Goal: Task Accomplishment & Management: Manage account settings

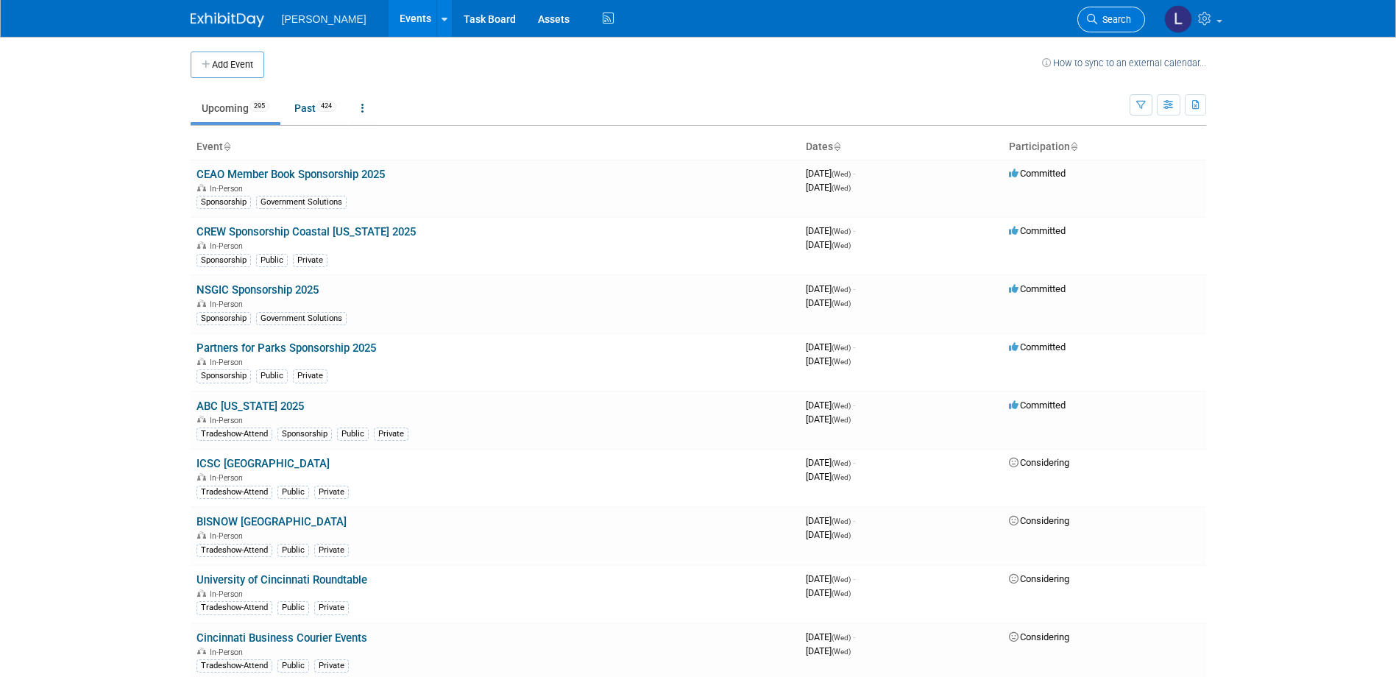
click at [1122, 23] on span "Search" at bounding box center [1114, 19] width 34 height 11
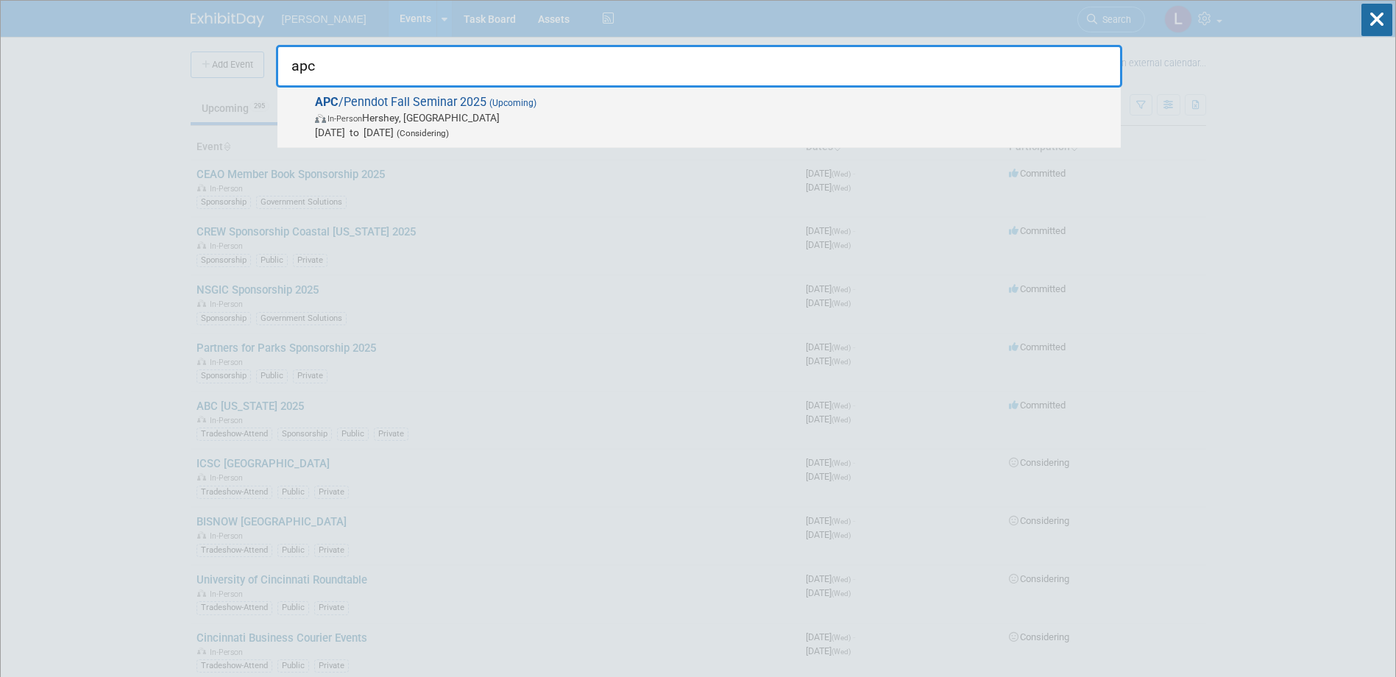
type input "apc"
click at [938, 113] on span "In-Person Hershey, PA" at bounding box center [714, 117] width 799 height 15
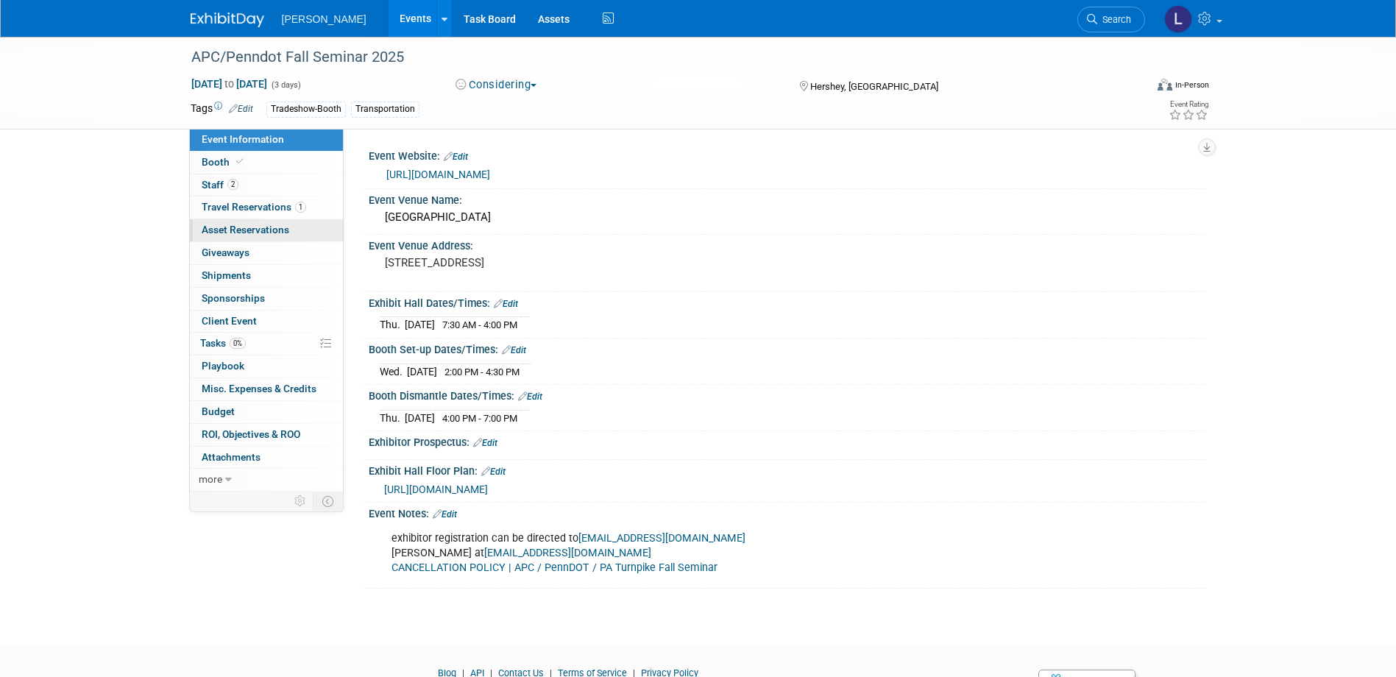
click at [238, 230] on span "Asset Reservations 0" at bounding box center [246, 230] width 88 height 12
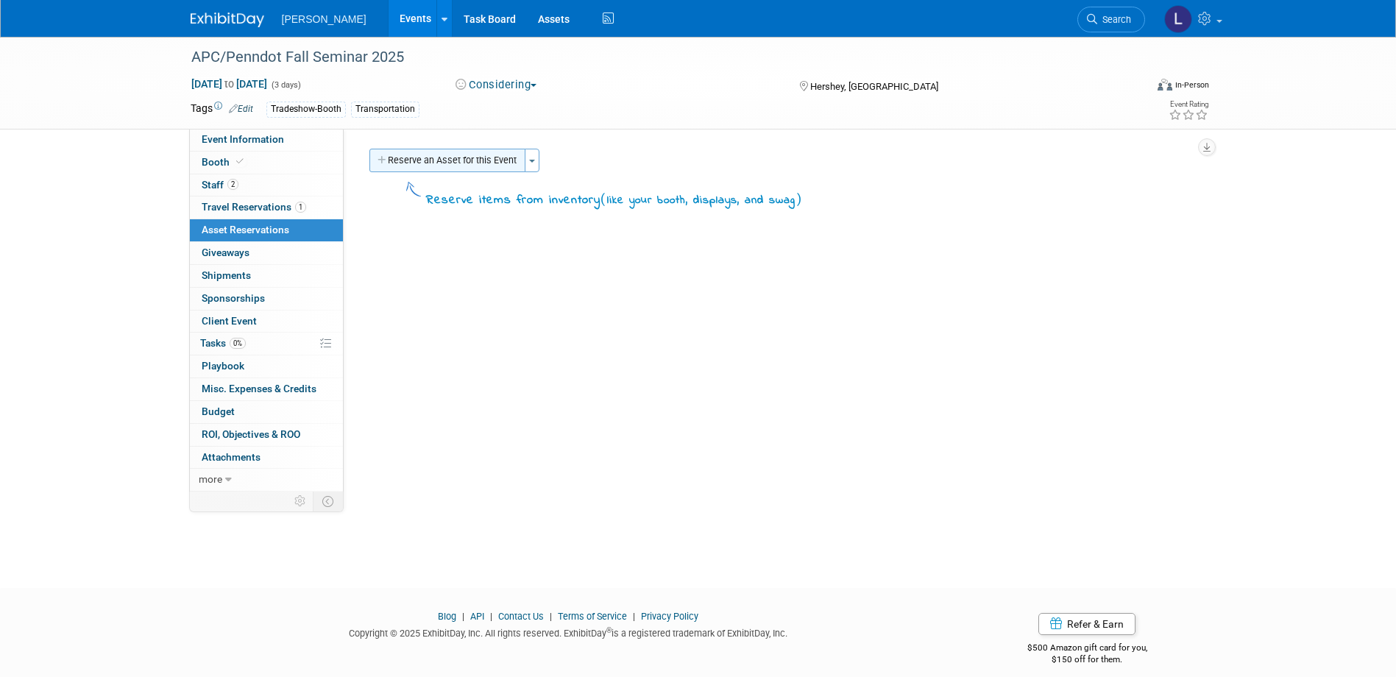
click at [482, 162] on button "Reserve an Asset for this Event" at bounding box center [447, 161] width 156 height 24
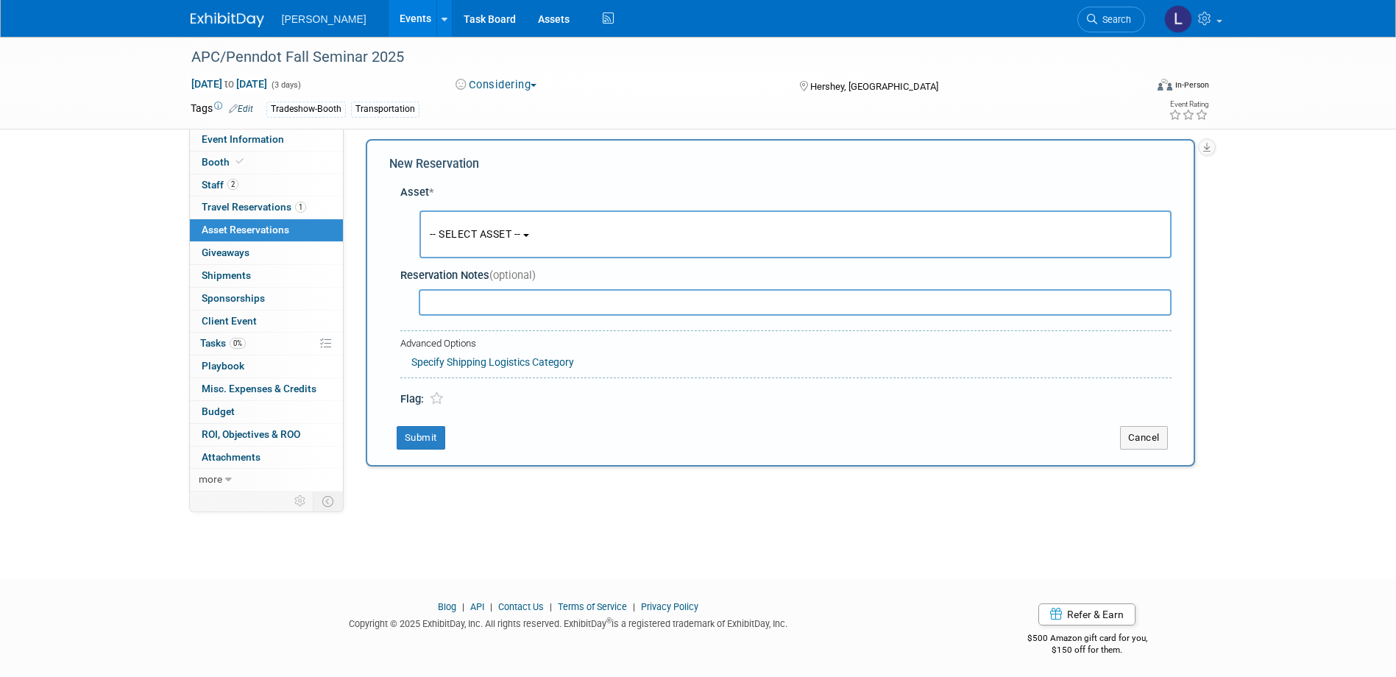
scroll to position [14, 0]
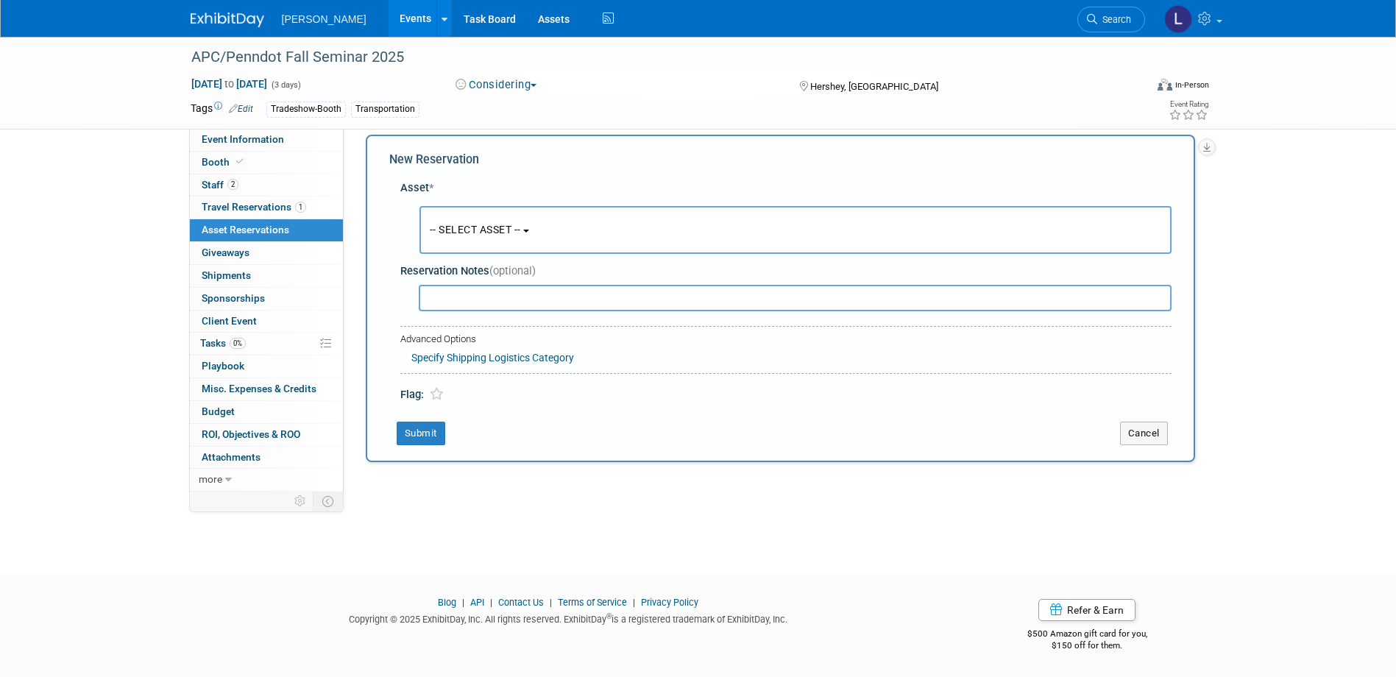
click at [465, 237] on button "-- SELECT ASSET --" at bounding box center [796, 230] width 752 height 48
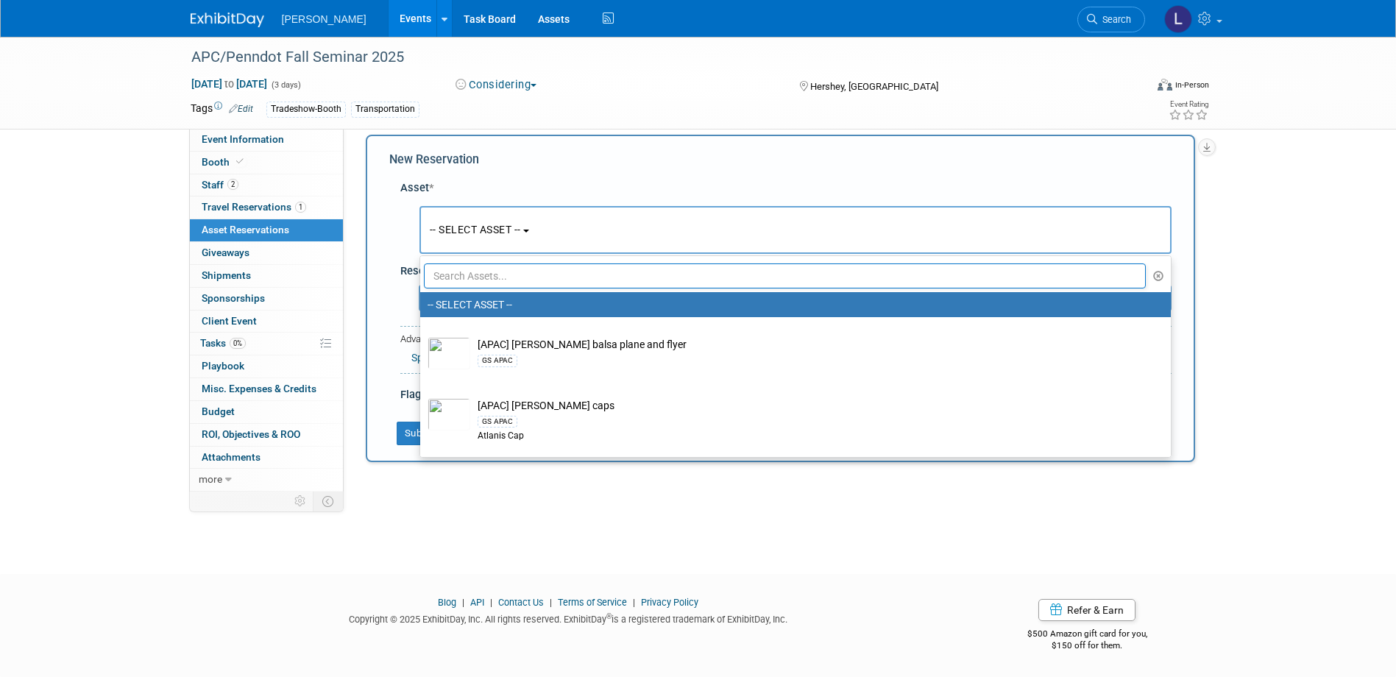
click at [454, 274] on input "text" at bounding box center [785, 275] width 723 height 25
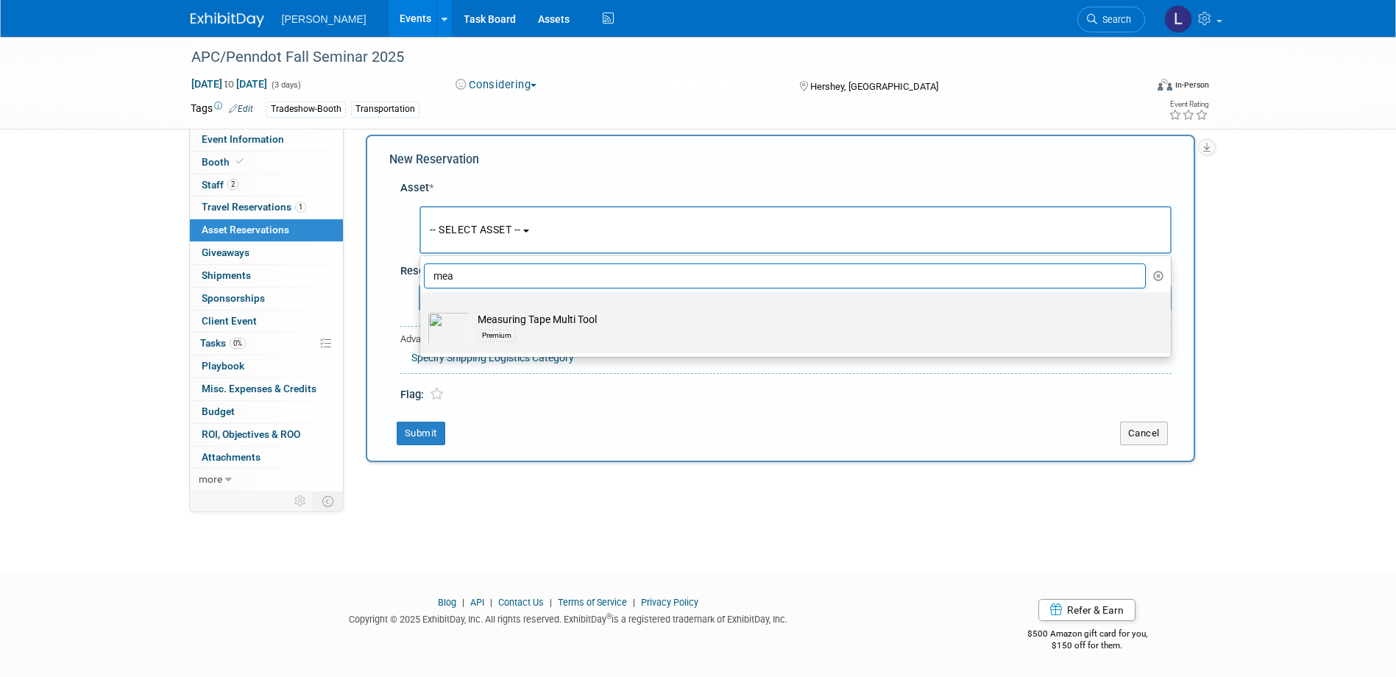
type input "mea"
click at [531, 332] on div "Premium" at bounding box center [810, 335] width 664 height 17
click at [422, 310] on input "Measuring Tape Multi Tool Premium" at bounding box center [418, 305] width 10 height 10
select select "10723122"
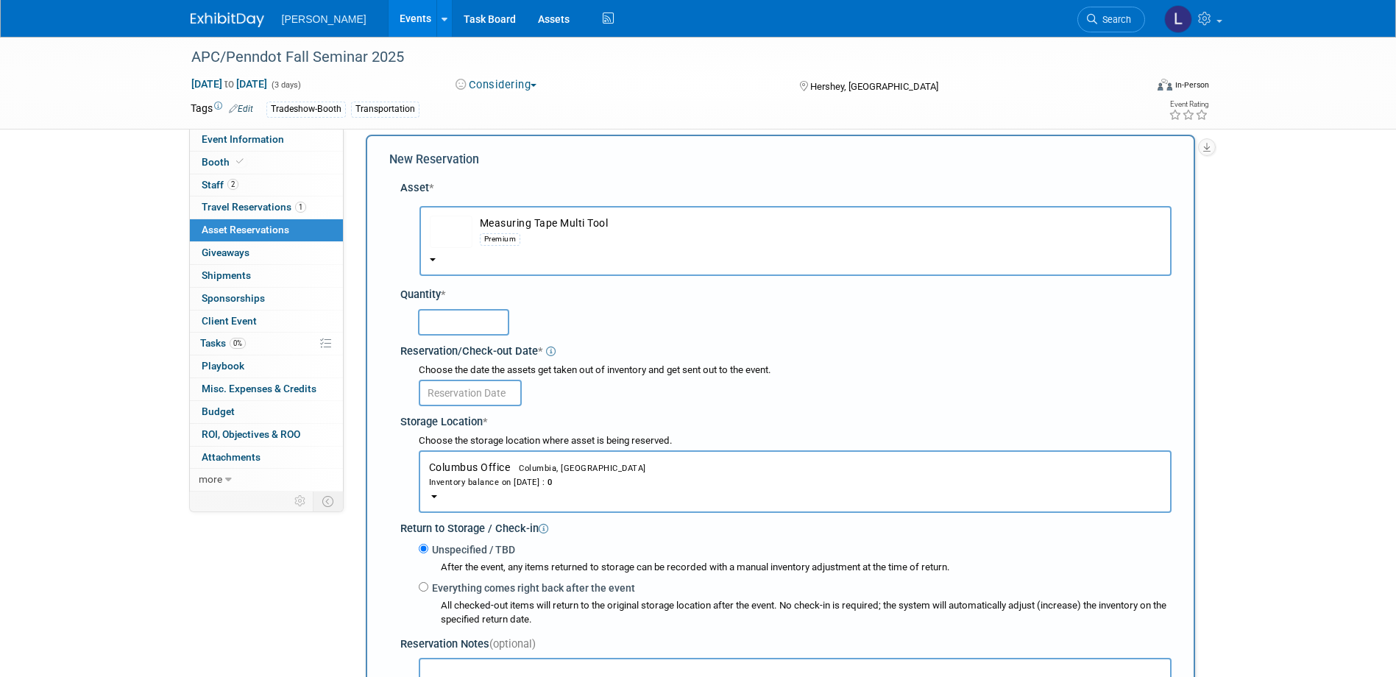
click at [456, 329] on input "text" at bounding box center [463, 322] width 91 height 26
type input "50"
click at [544, 464] on span "Columbia, [GEOGRAPHIC_DATA]" at bounding box center [578, 469] width 136 height 10
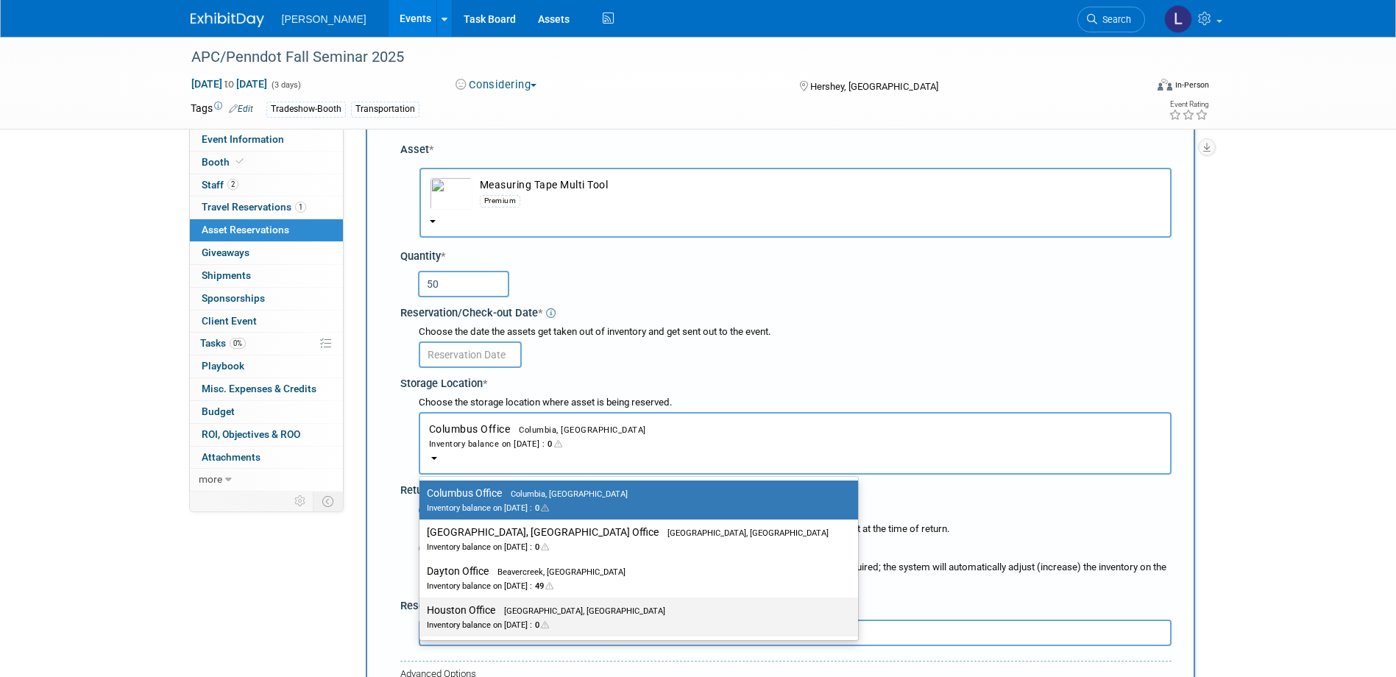
scroll to position [88, 0]
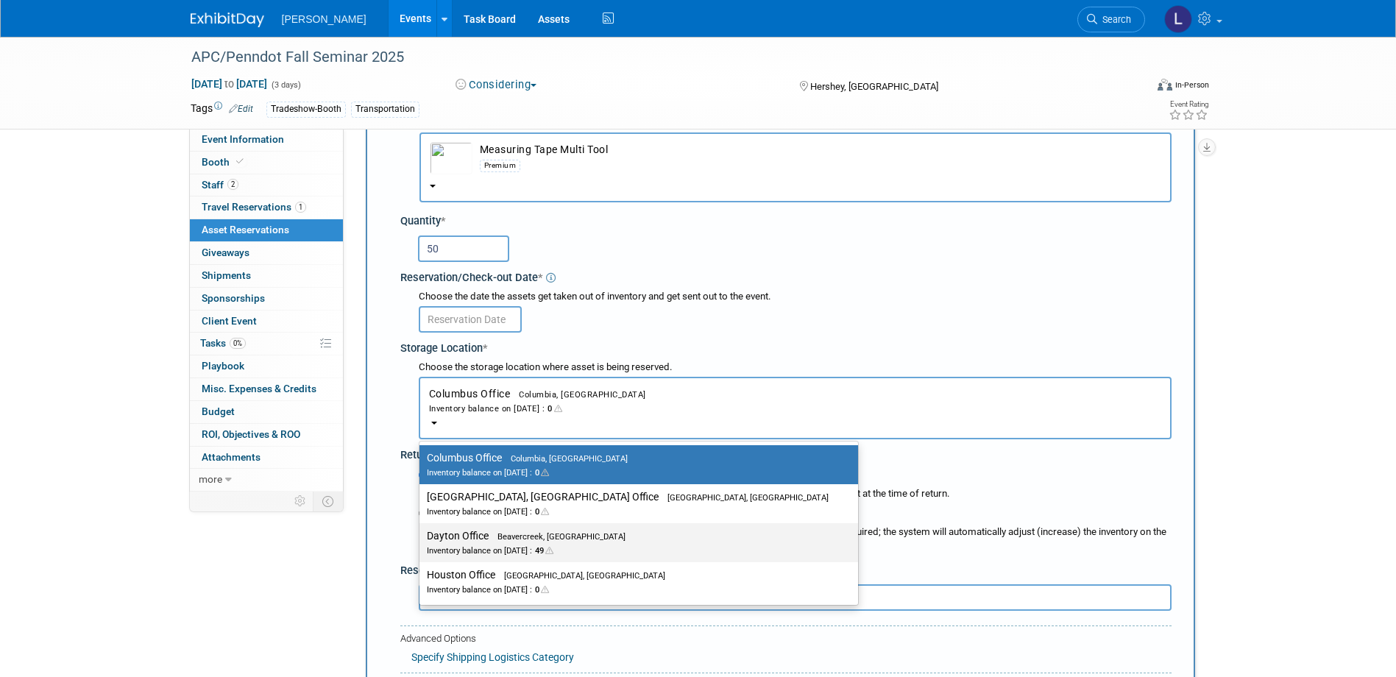
click at [492, 541] on span "Beavercreek, [GEOGRAPHIC_DATA]" at bounding box center [557, 537] width 137 height 10
click at [422, 541] on input "Dayton Office Beavercreek, [GEOGRAPHIC_DATA] Inventory balance on [DATE] : 49" at bounding box center [417, 536] width 10 height 10
select select "11223930"
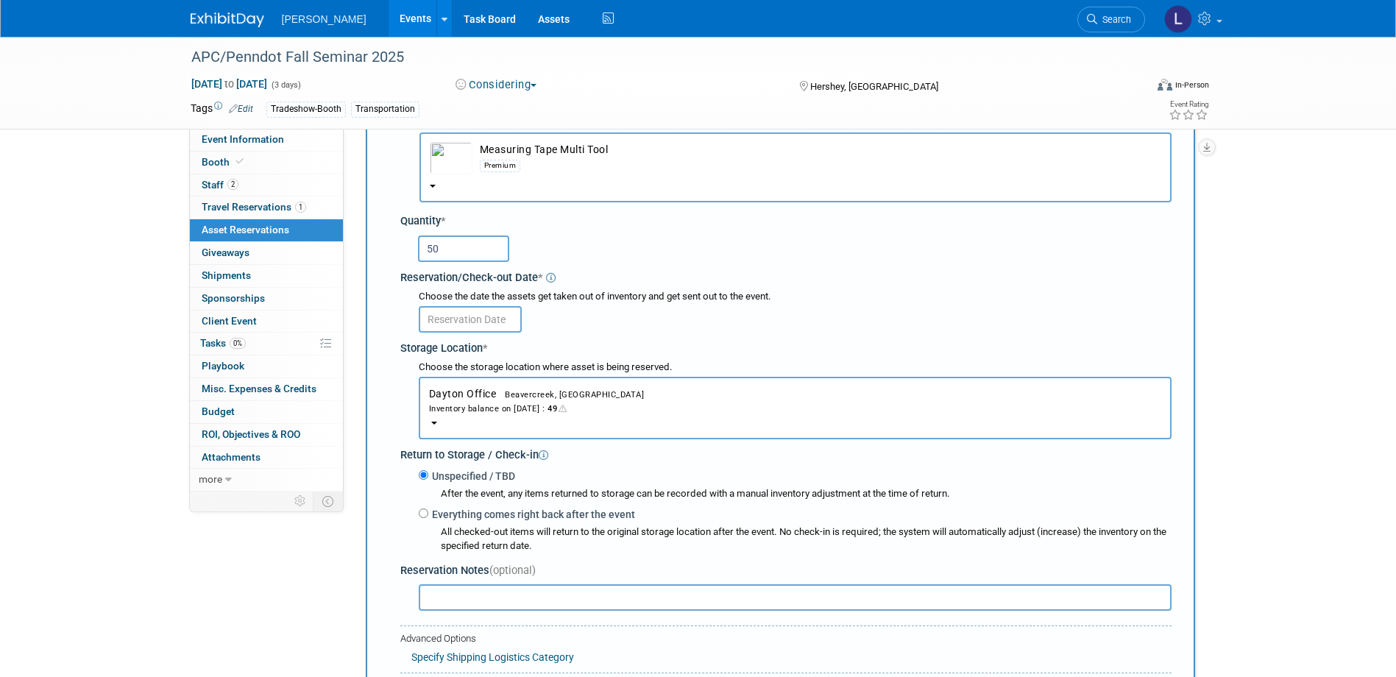
click at [474, 318] on input "text" at bounding box center [470, 319] width 103 height 26
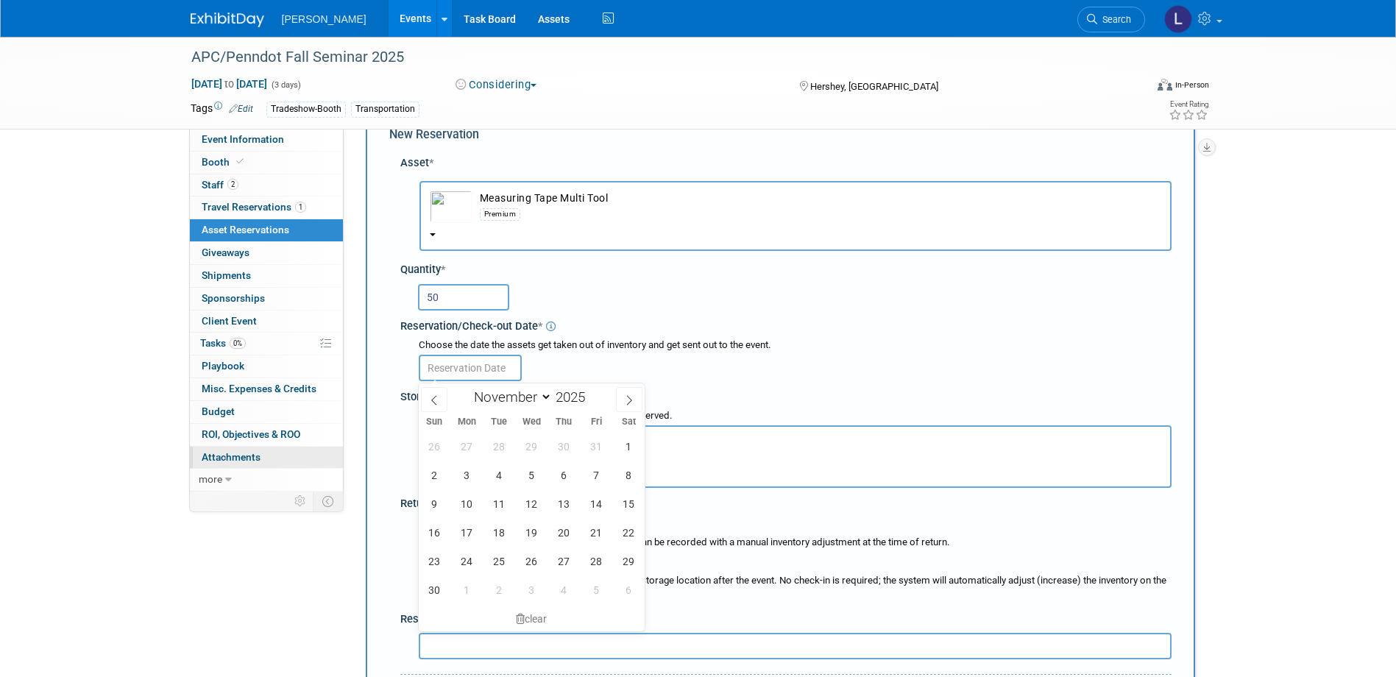
scroll to position [14, 0]
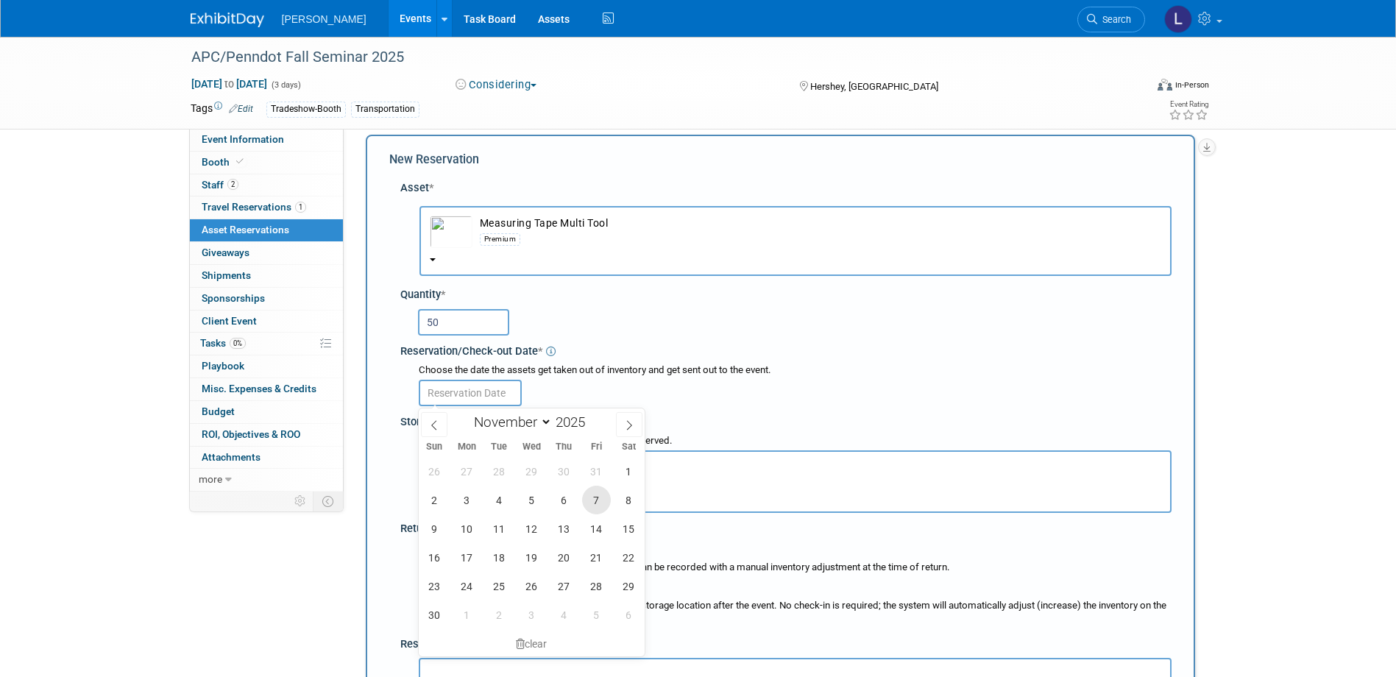
click at [589, 503] on span "7" at bounding box center [596, 500] width 29 height 29
type input "[DATE]"
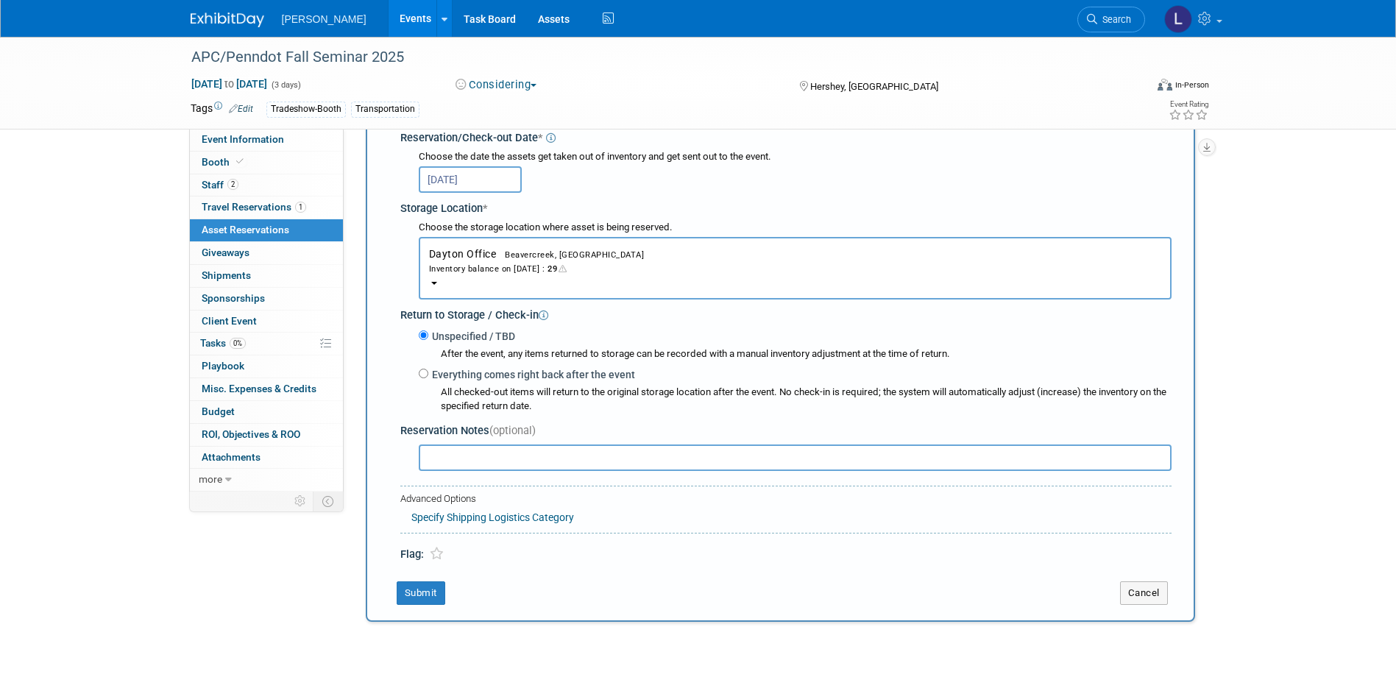
scroll to position [235, 0]
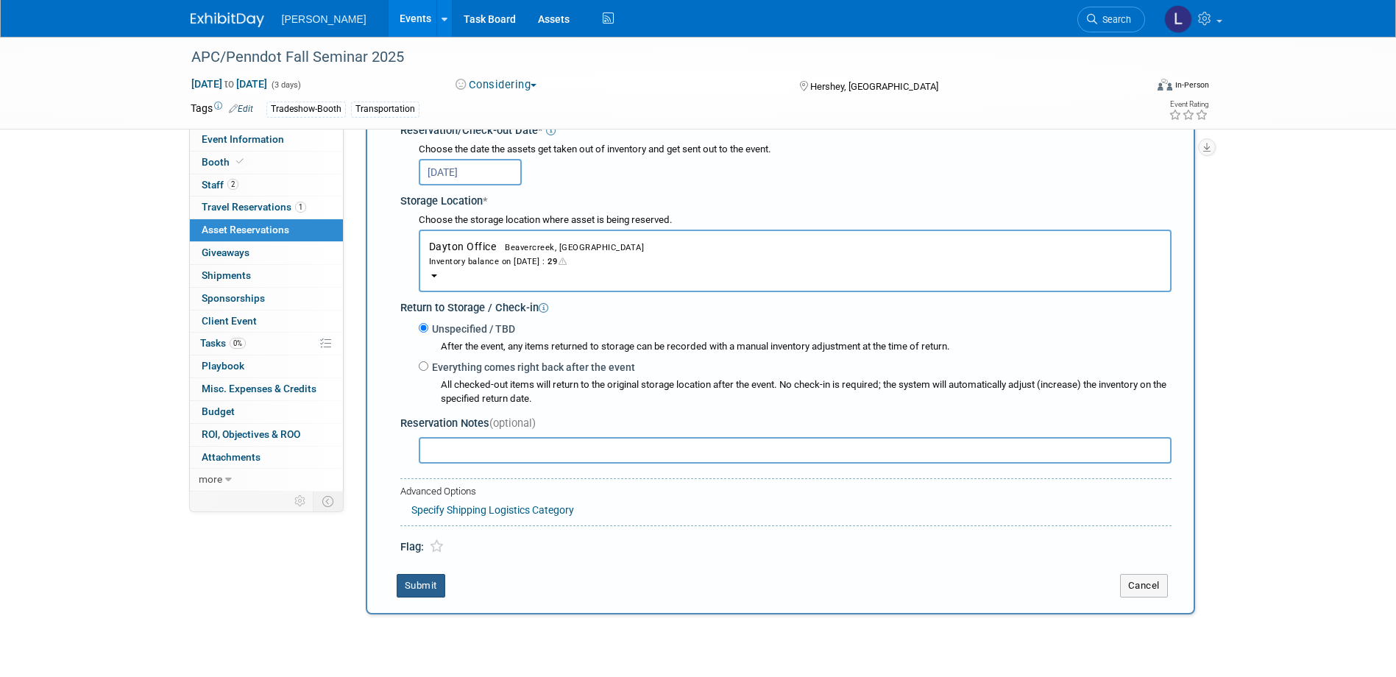
click at [429, 584] on button "Submit" at bounding box center [421, 586] width 49 height 24
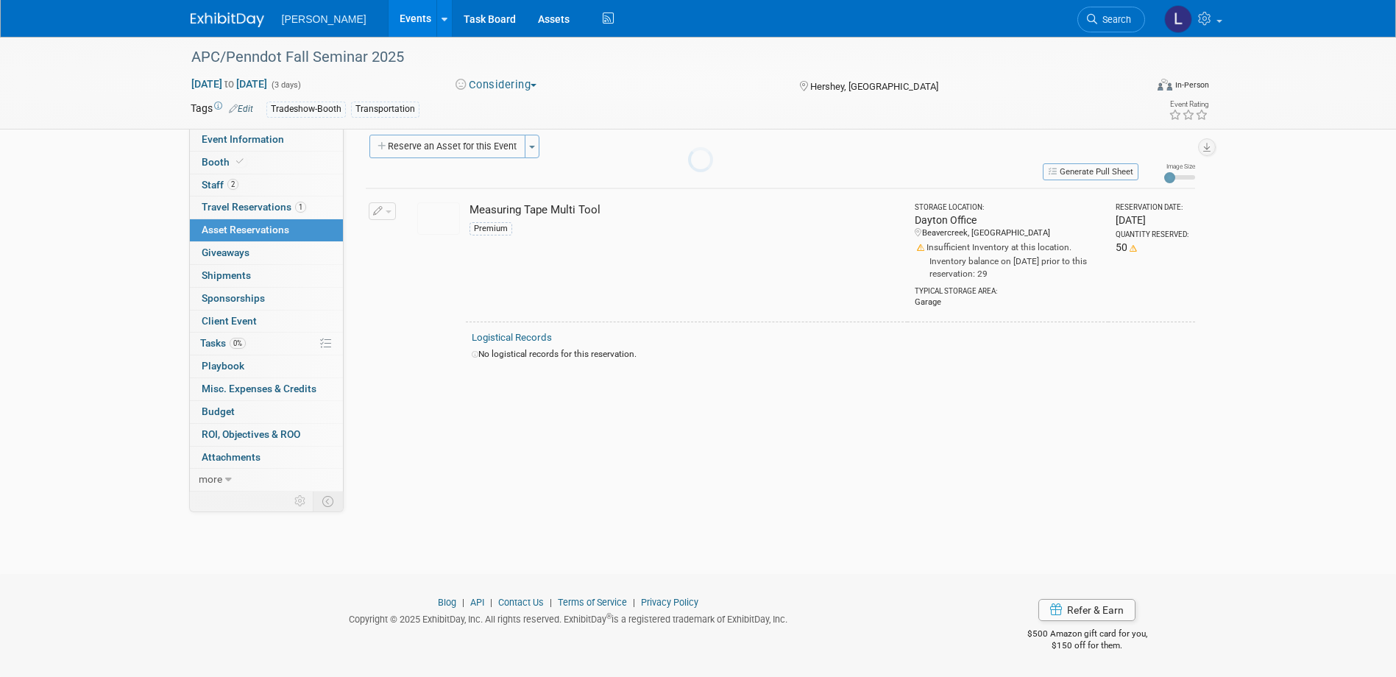
scroll to position [14, 0]
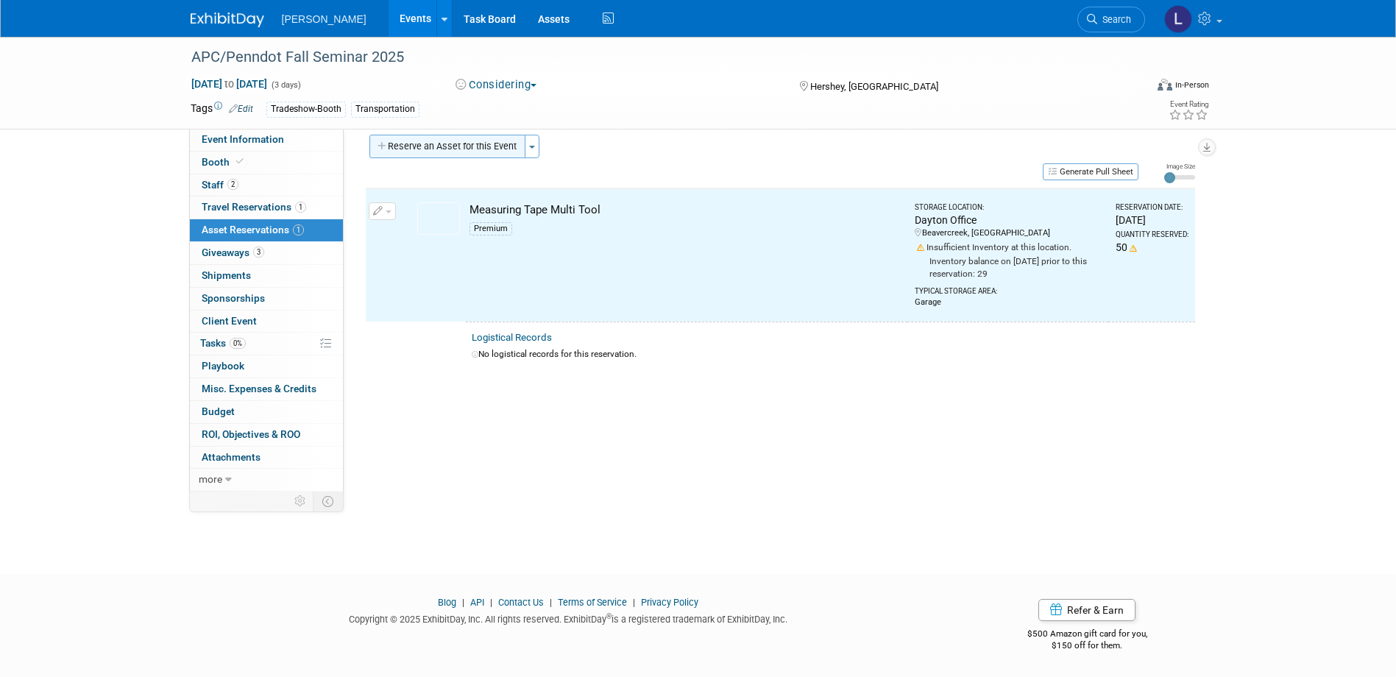
click at [433, 147] on button "Reserve an Asset for this Event" at bounding box center [447, 147] width 156 height 24
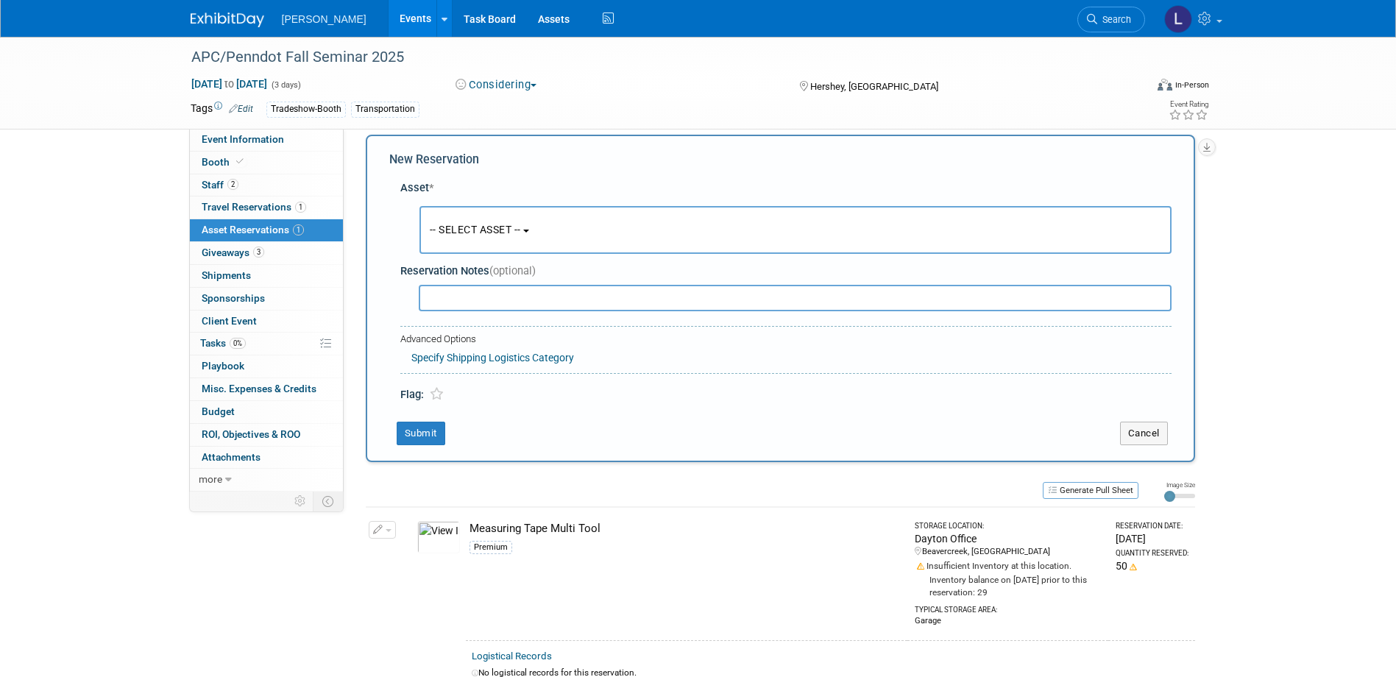
click at [484, 241] on button "-- SELECT ASSET --" at bounding box center [796, 230] width 752 height 48
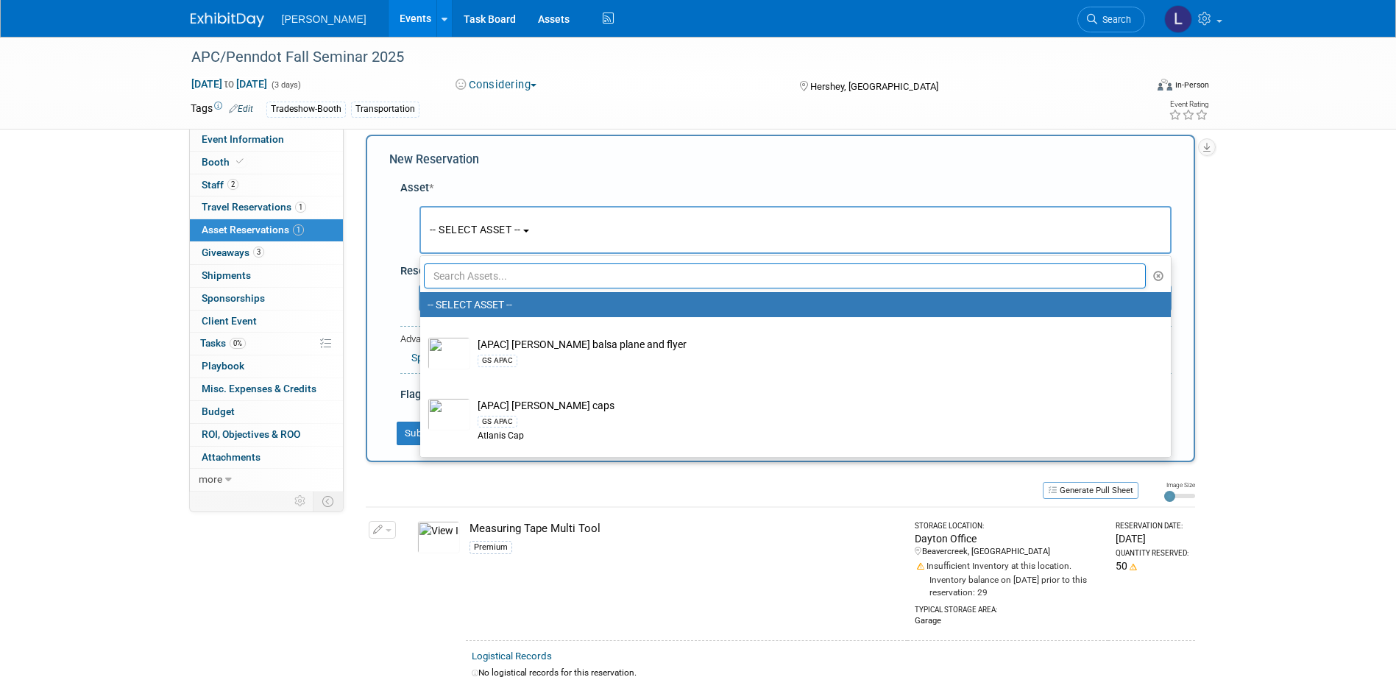
click at [487, 276] on input "text" at bounding box center [785, 275] width 723 height 25
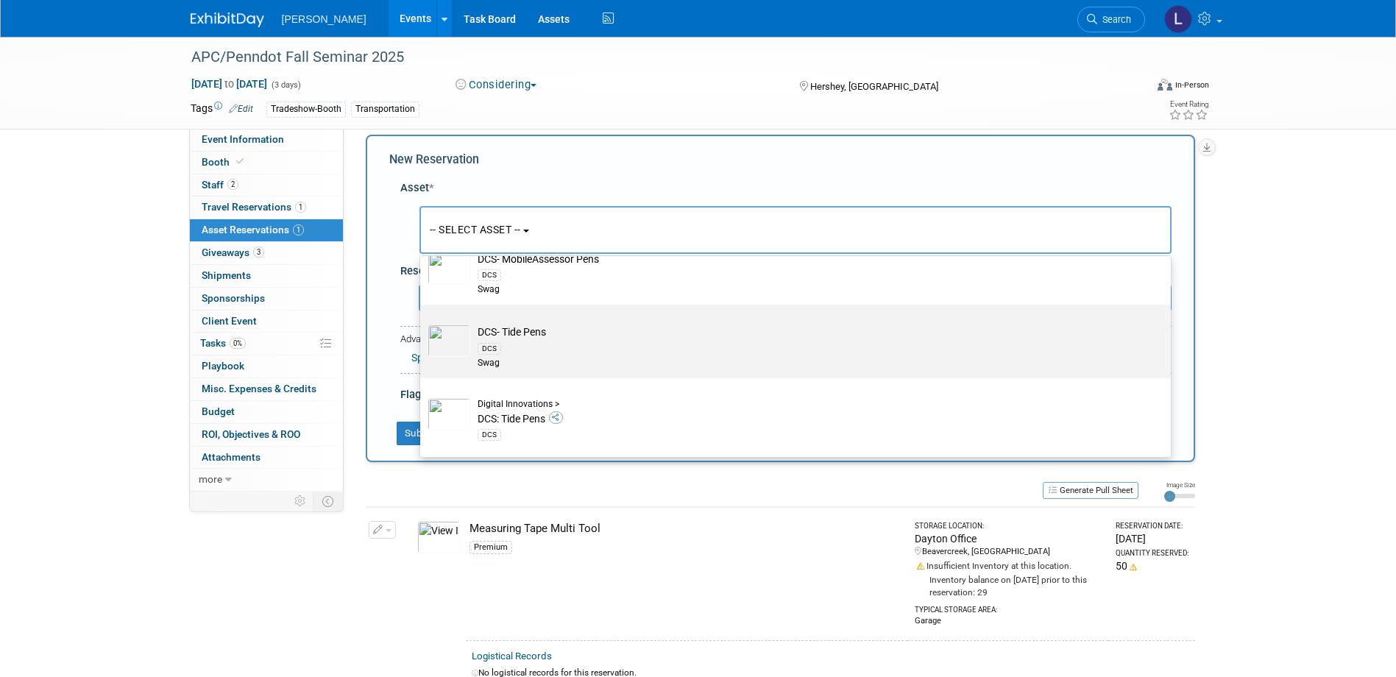
scroll to position [515, 0]
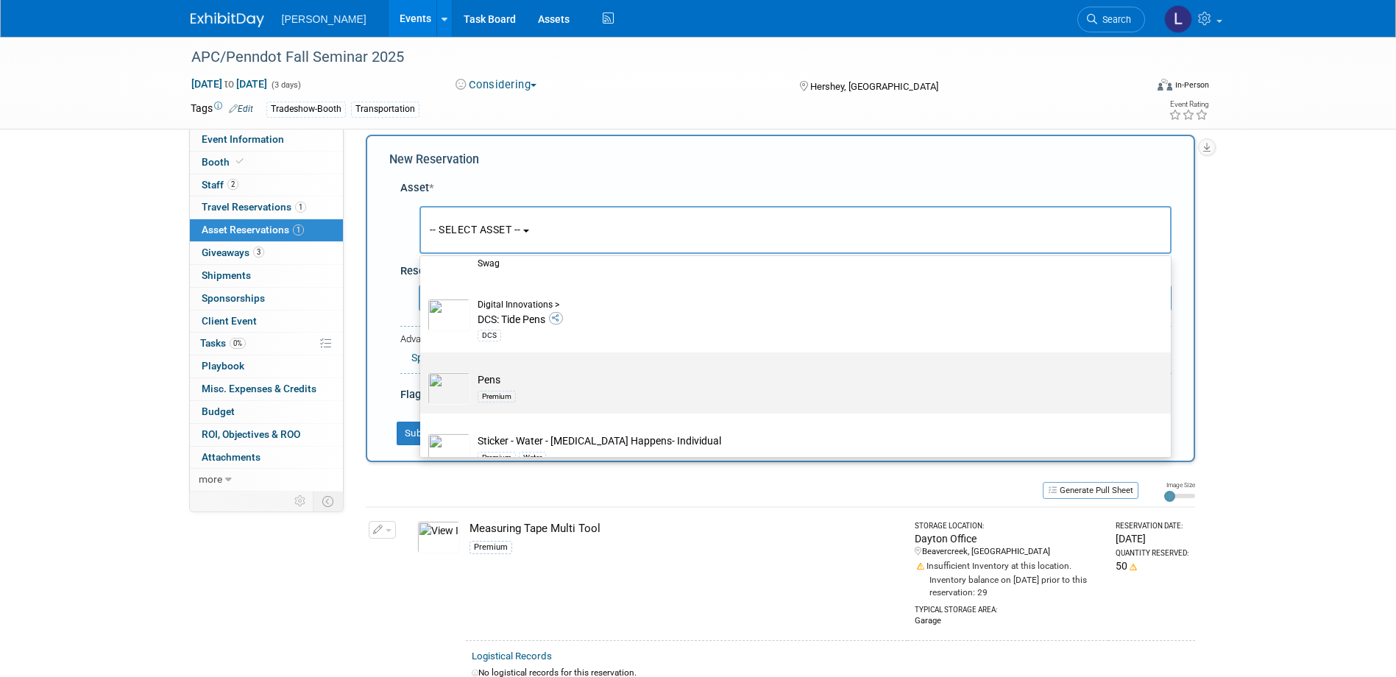
type input "pens"
click at [605, 396] on div "Premium" at bounding box center [810, 395] width 664 height 17
click at [422, 370] on input "Pens Premium" at bounding box center [418, 366] width 10 height 10
select select "10723113"
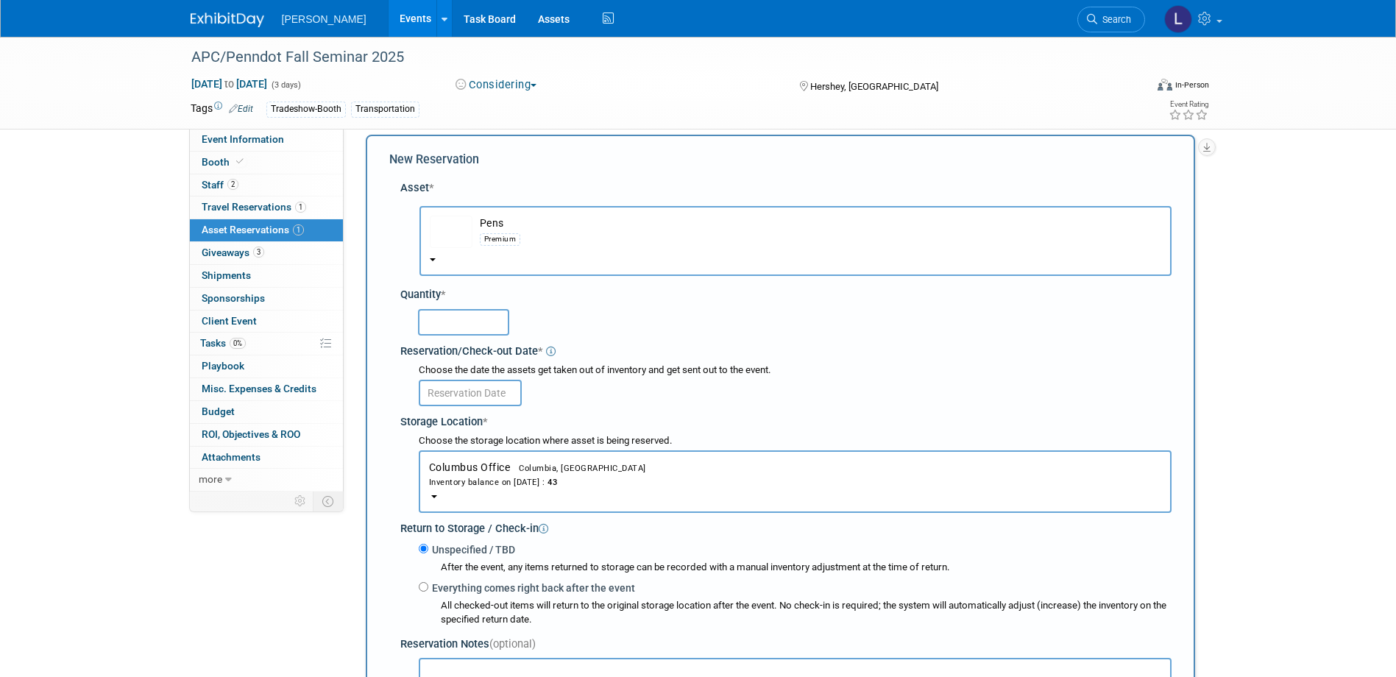
click at [448, 329] on input "text" at bounding box center [463, 322] width 91 height 26
type input "50"
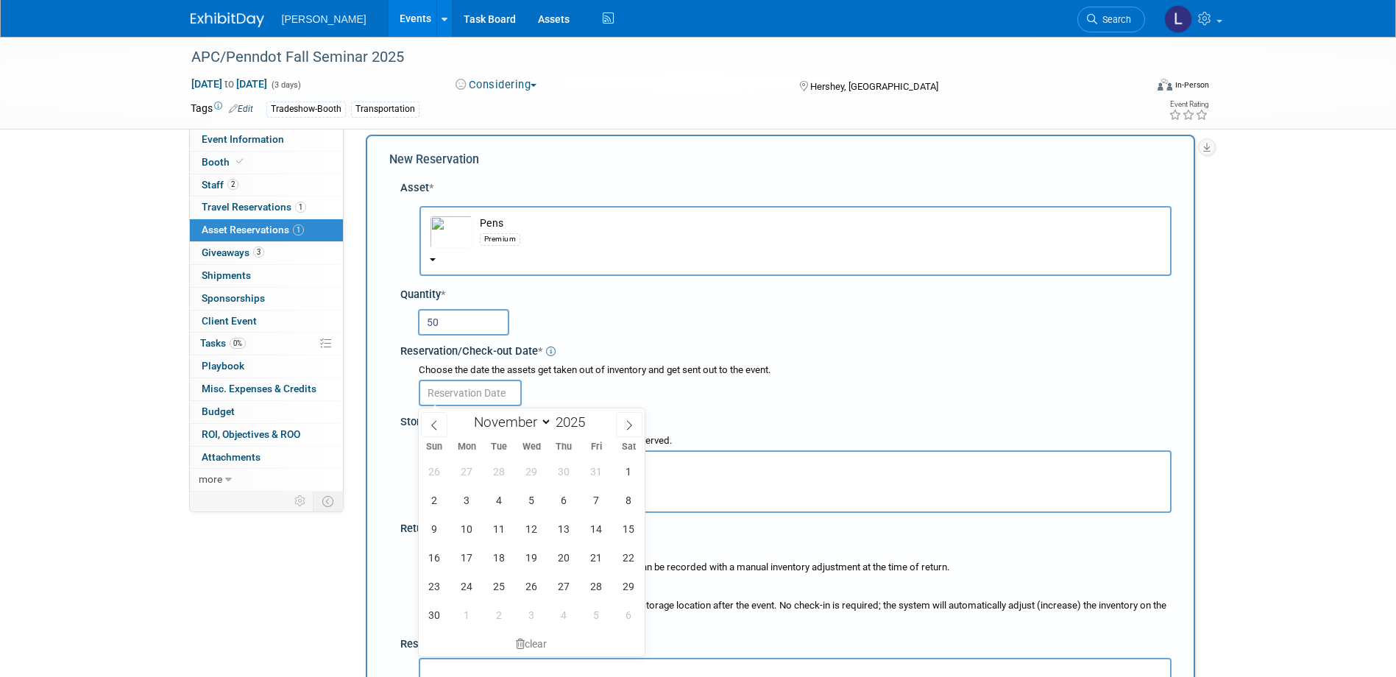
click at [445, 392] on input "text" at bounding box center [470, 393] width 103 height 26
click at [595, 499] on span "7" at bounding box center [596, 500] width 29 height 29
type input "[DATE]"
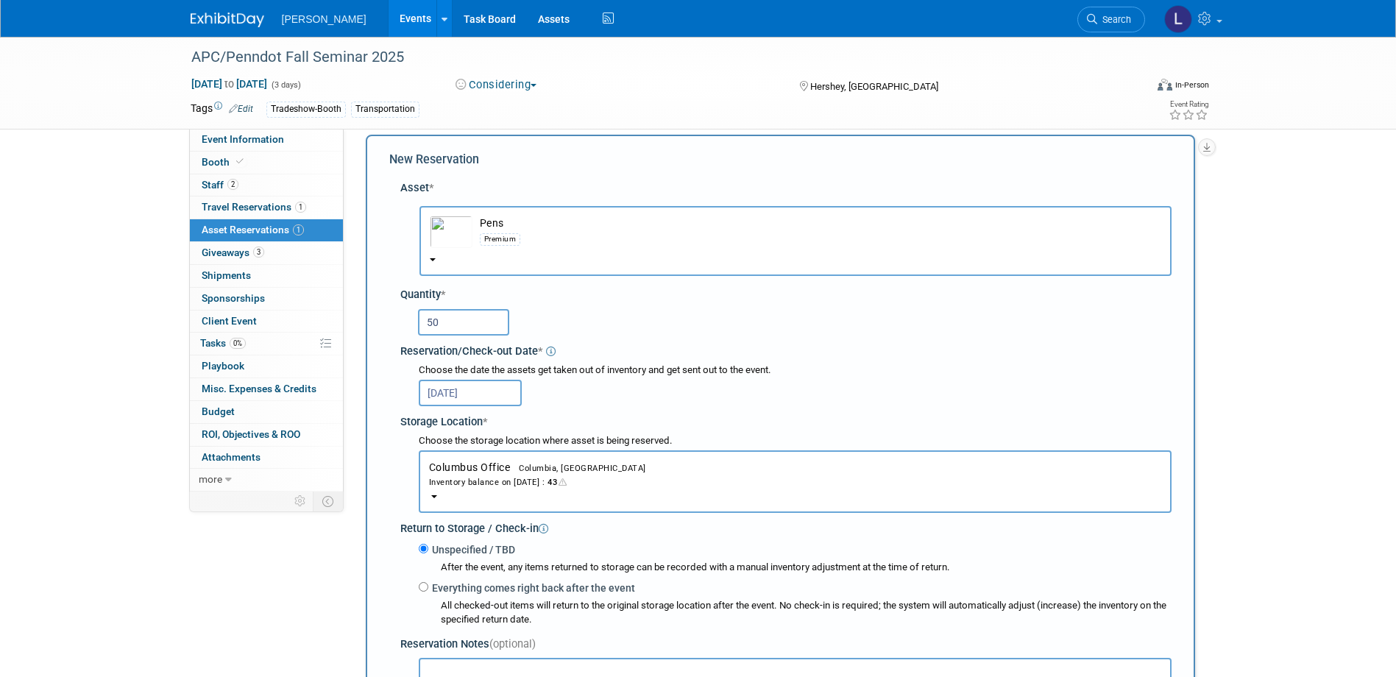
click at [538, 483] on div "Inventory balance on [DATE] : 43" at bounding box center [795, 482] width 732 height 14
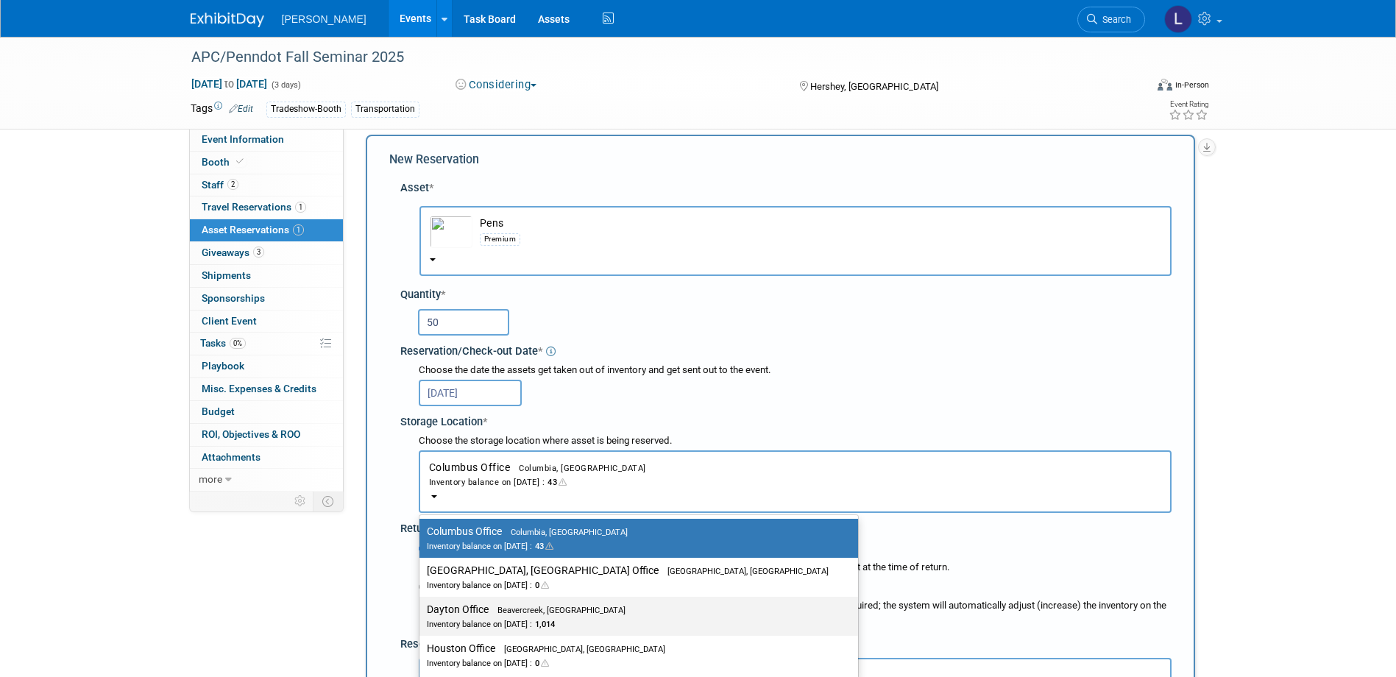
click at [474, 617] on div "Inventory balance on [DATE] : 1,014" at bounding box center [628, 624] width 402 height 14
click at [422, 615] on input "Dayton Office Beavercreek, [GEOGRAPHIC_DATA] Inventory balance on [DATE] : 1,014" at bounding box center [417, 610] width 10 height 10
select select "11223930"
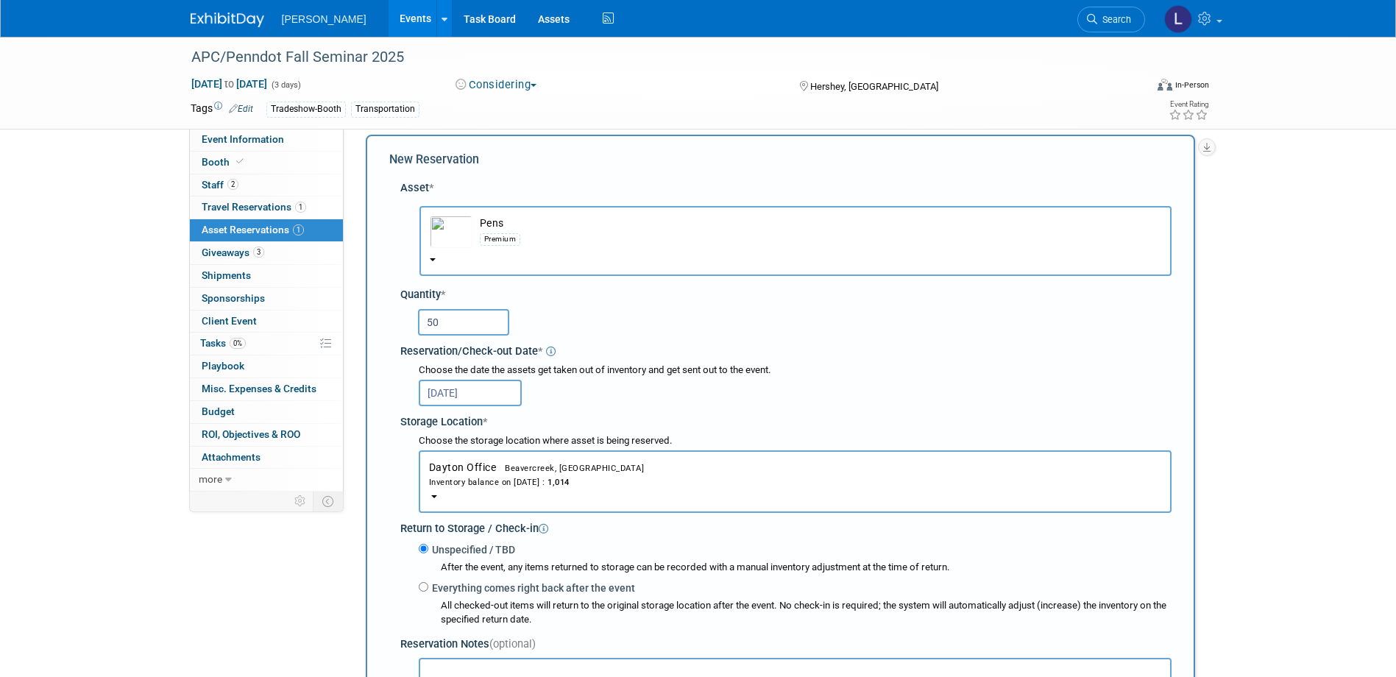
click at [389, 518] on div "Asset * -- SELECT ASSET -- <table style='display: inline-block; border-style:no…" at bounding box center [780, 474] width 782 height 603
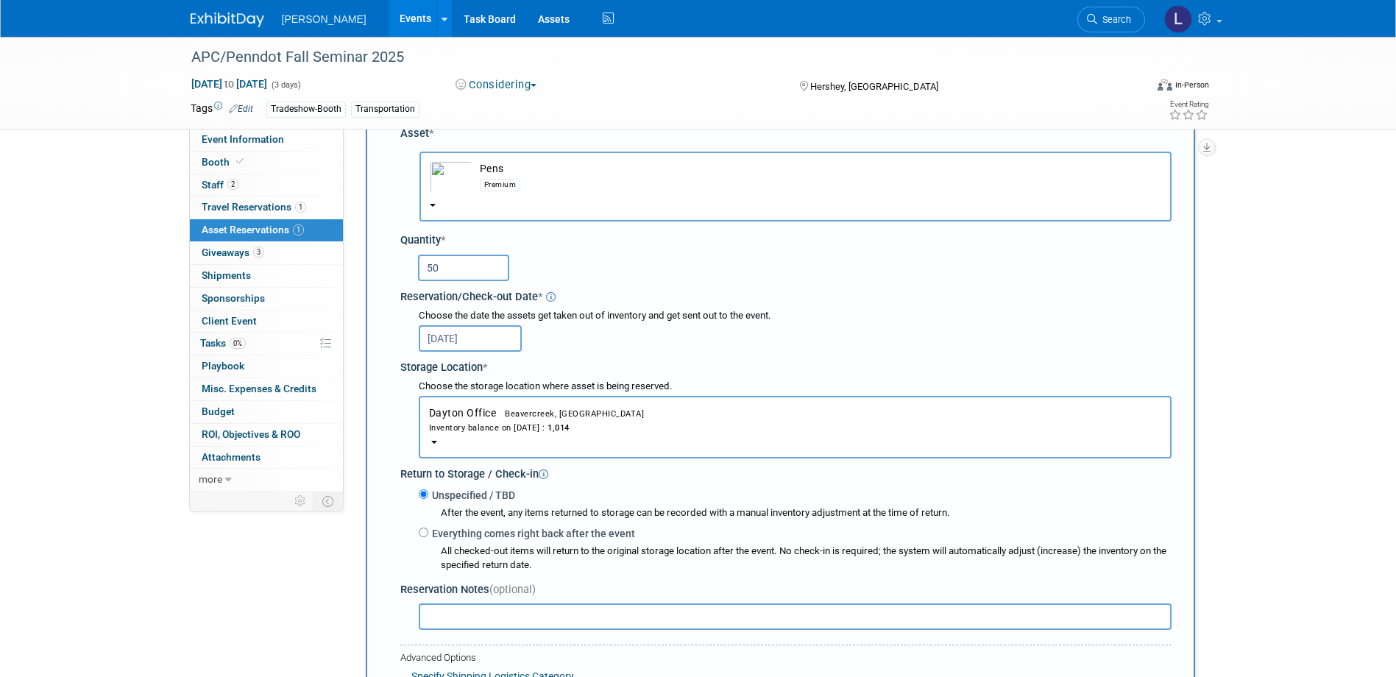
scroll to position [308, 0]
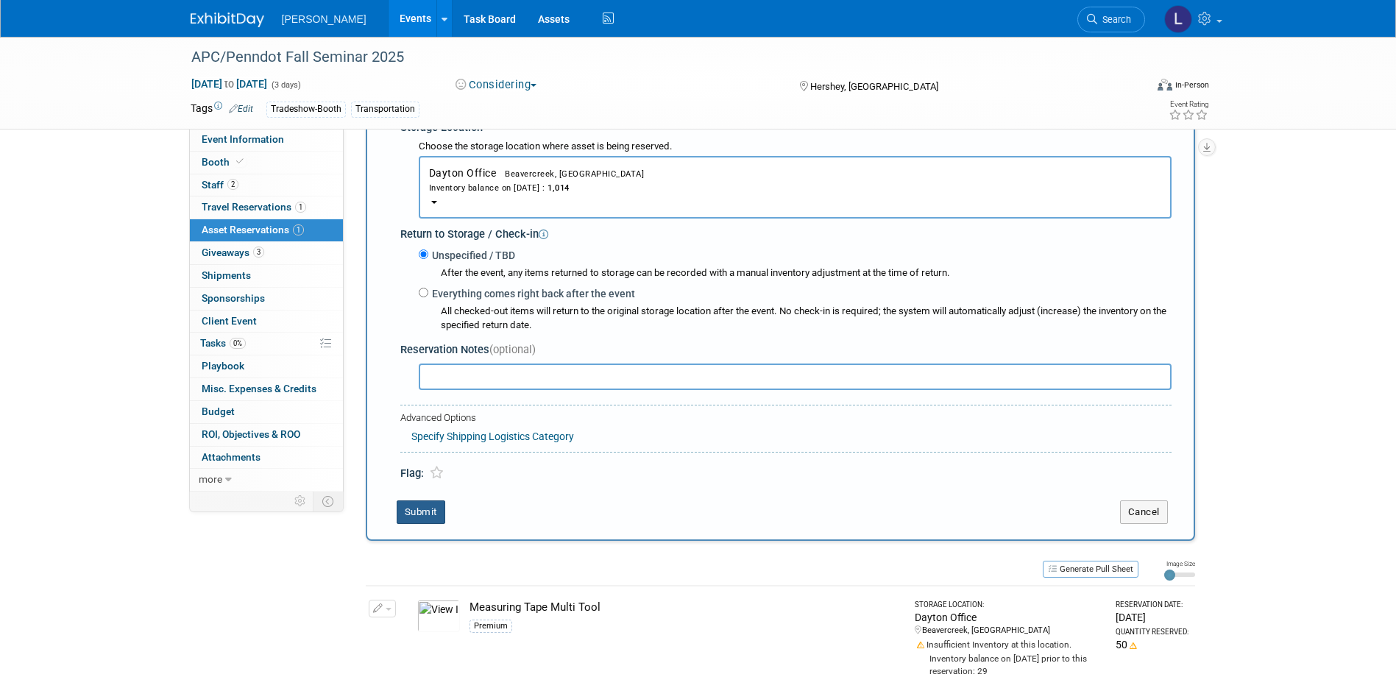
click at [421, 517] on button "Submit" at bounding box center [421, 512] width 49 height 24
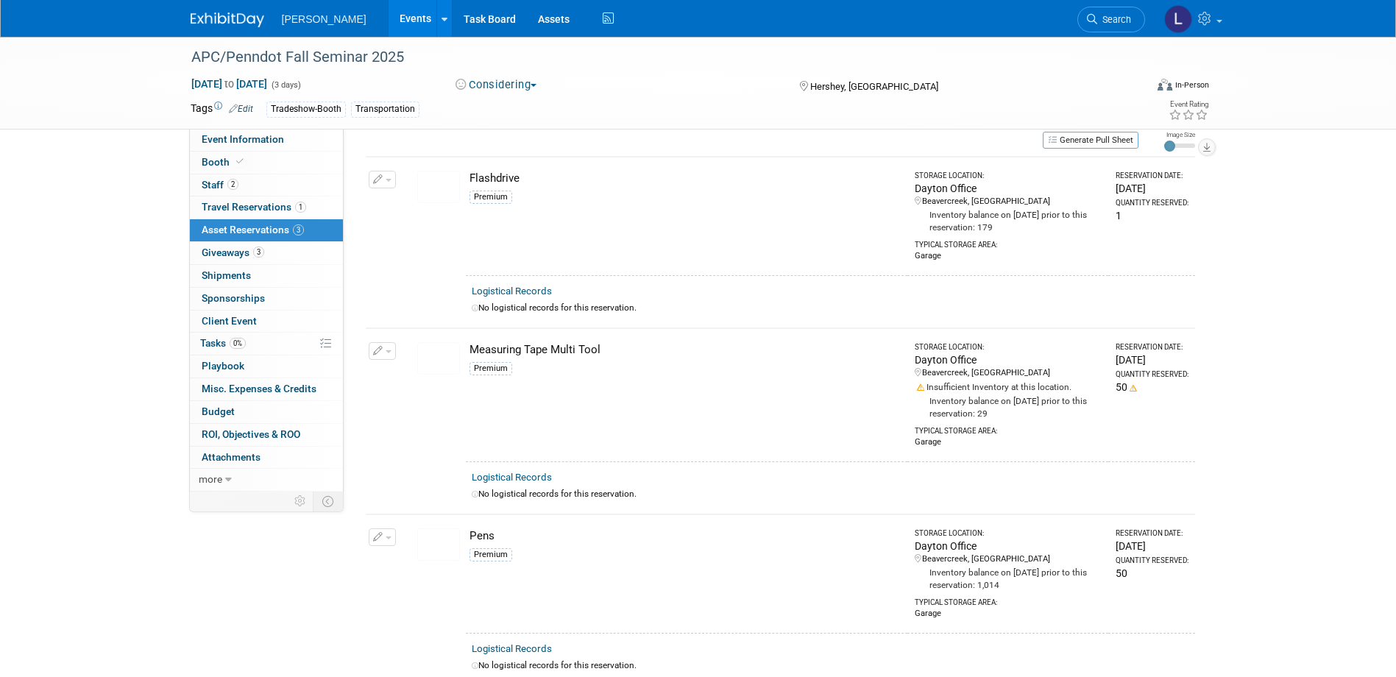
scroll to position [0, 0]
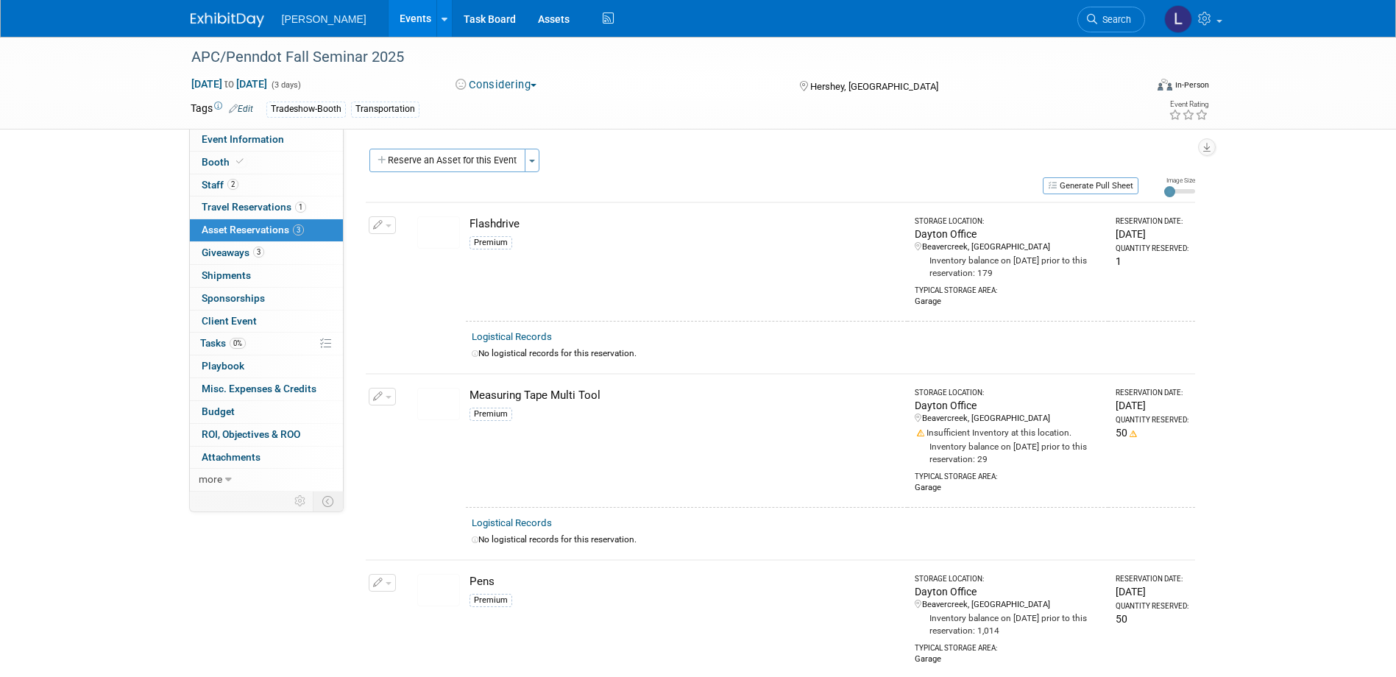
click at [374, 402] on button "button" at bounding box center [382, 397] width 27 height 18
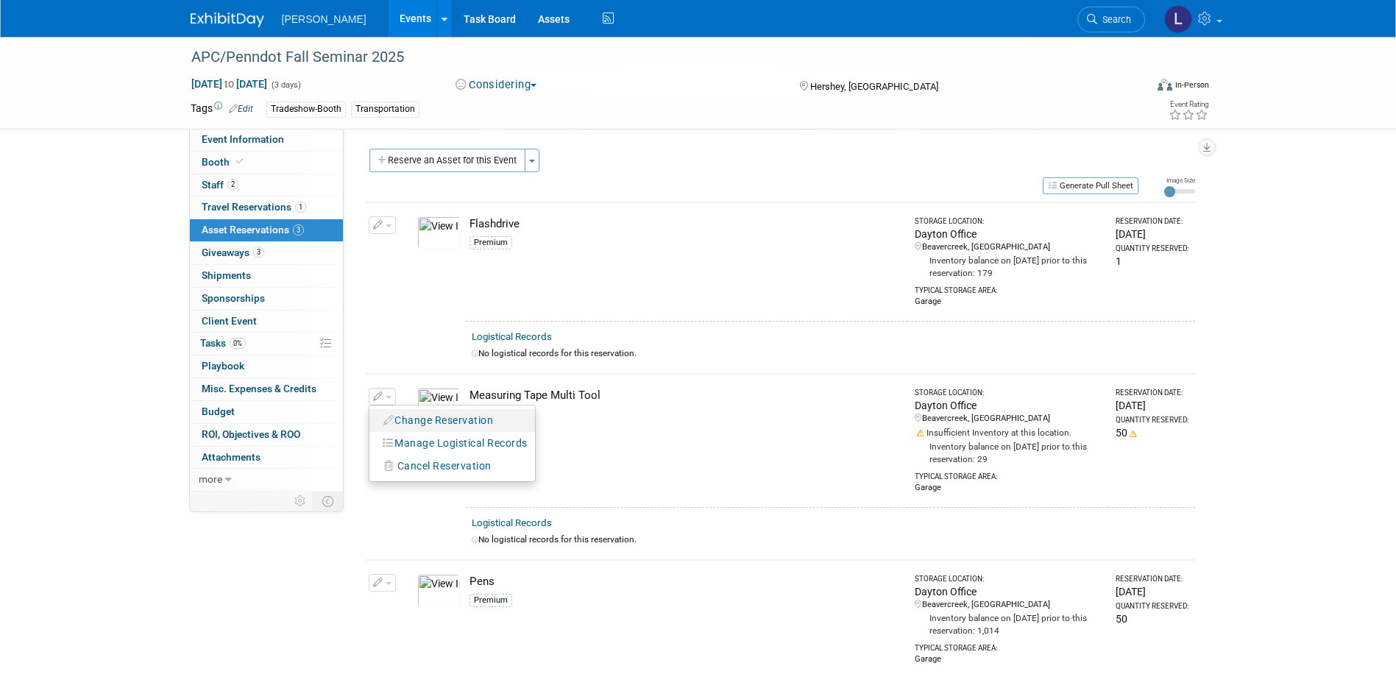
click at [483, 422] on button "Change Reservation" at bounding box center [439, 421] width 124 height 20
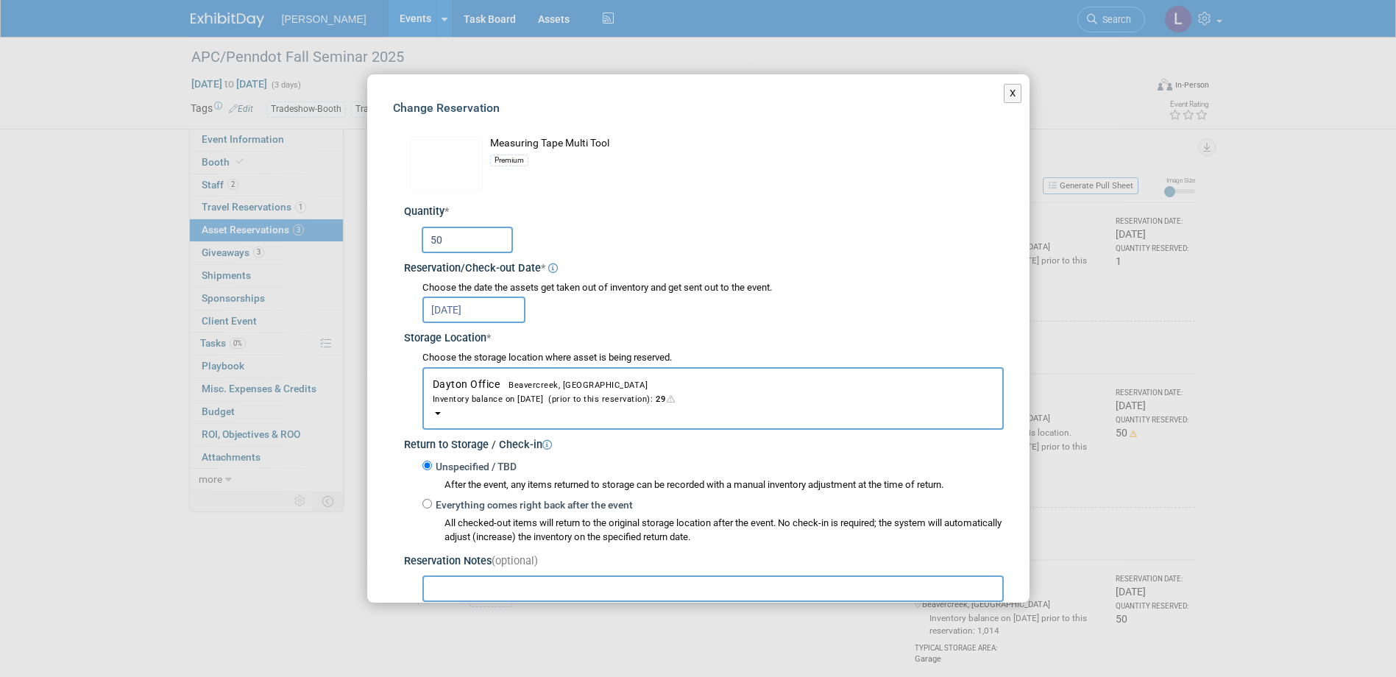
click at [601, 402] on div "Inventory balance on [DATE] (prior to this reservation): 29" at bounding box center [713, 399] width 561 height 14
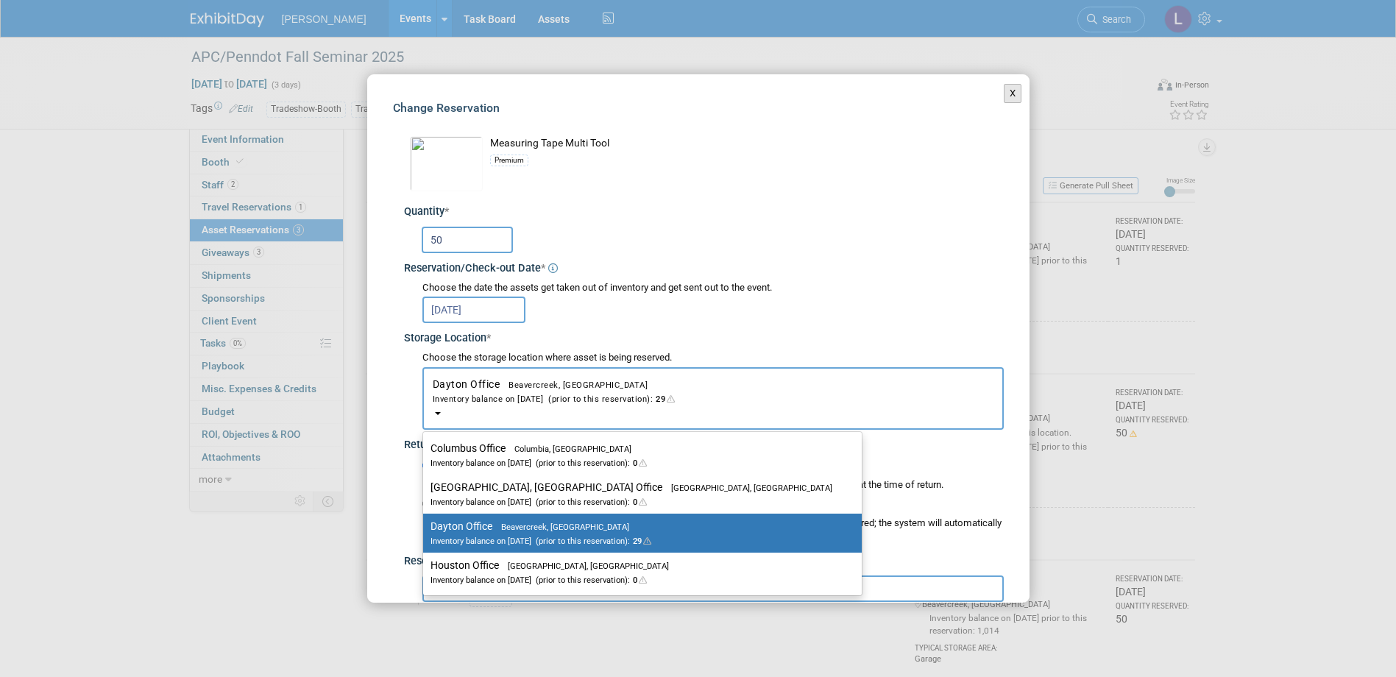
click at [1004, 86] on button "X" at bounding box center [1013, 93] width 18 height 19
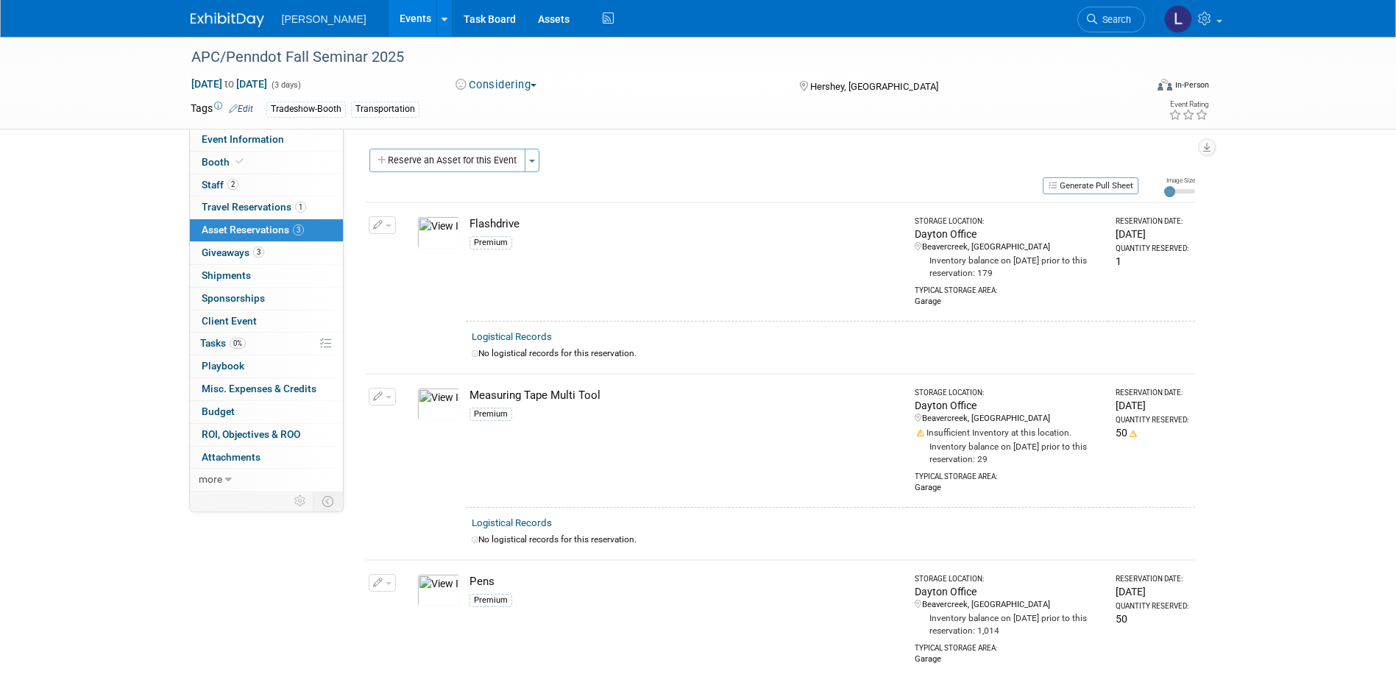
click at [386, 400] on button "button" at bounding box center [382, 397] width 27 height 18
click at [413, 461] on span "Cancel Reservation" at bounding box center [444, 466] width 94 height 12
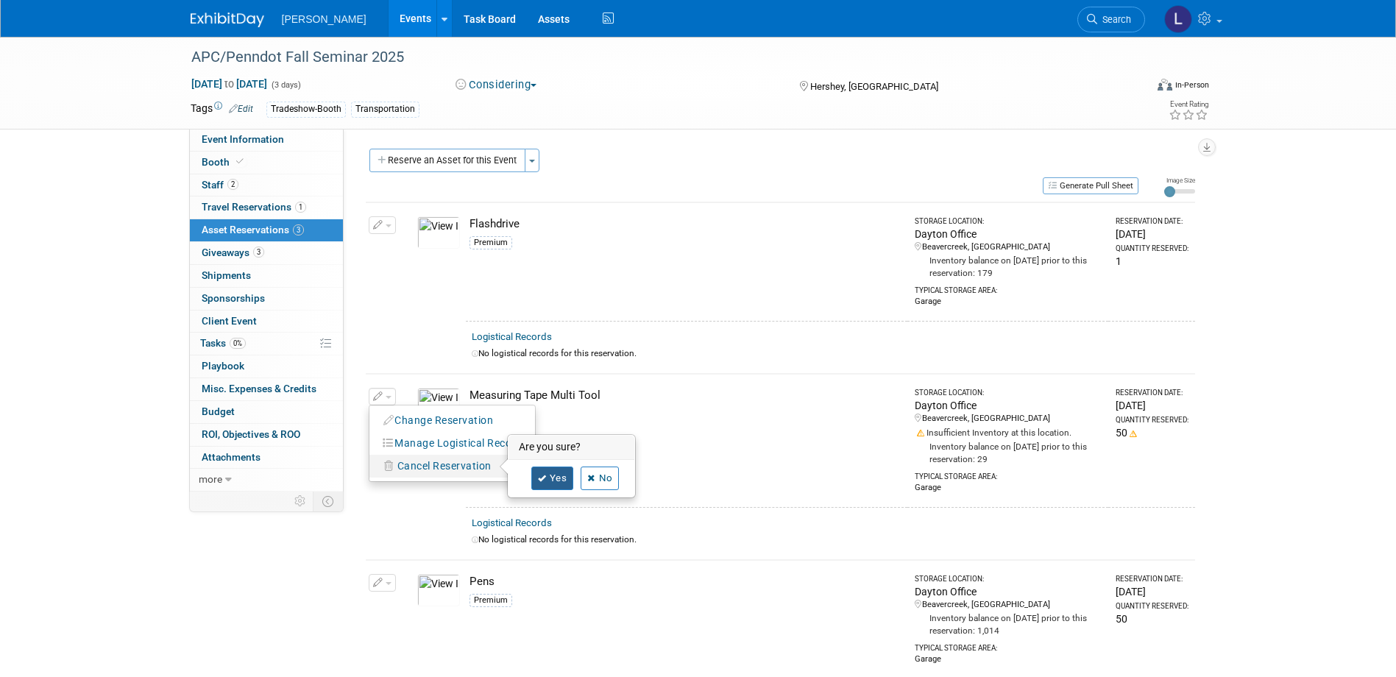
click at [549, 478] on link "Yes" at bounding box center [552, 479] width 43 height 24
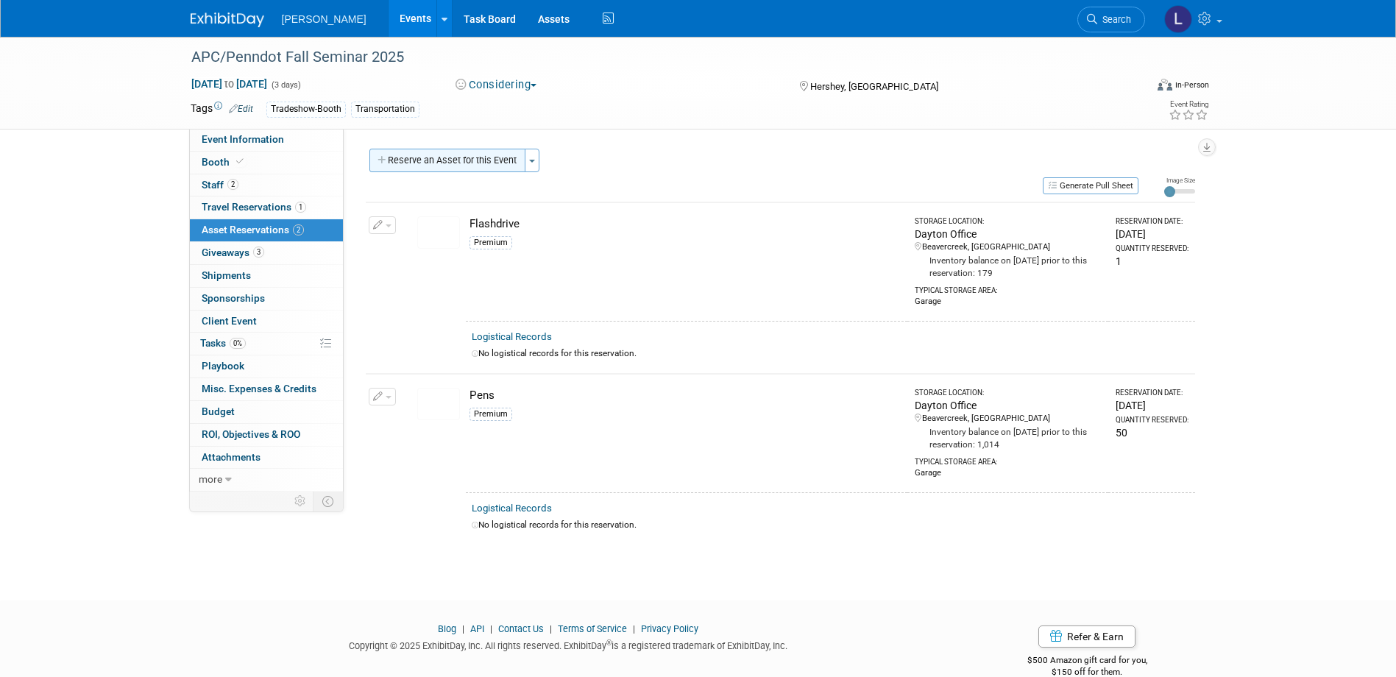
click at [431, 157] on button "Reserve an Asset for this Event" at bounding box center [447, 161] width 156 height 24
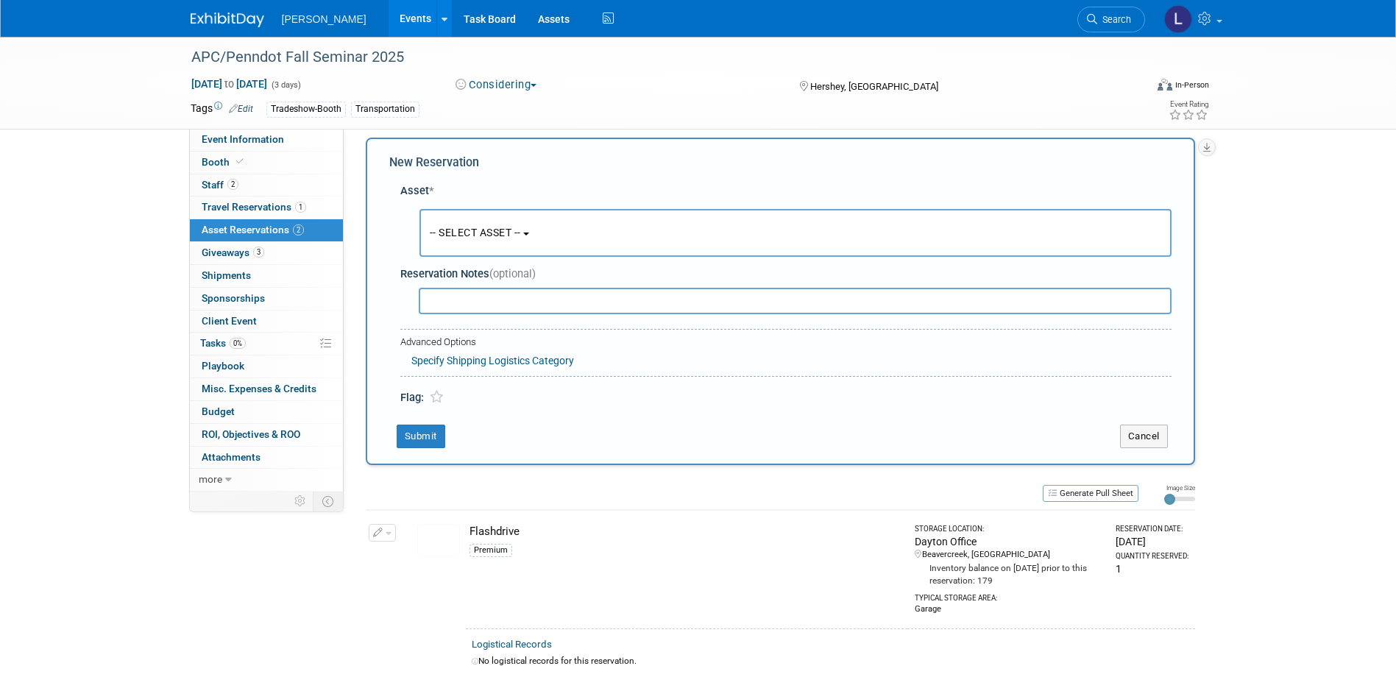
scroll to position [14, 0]
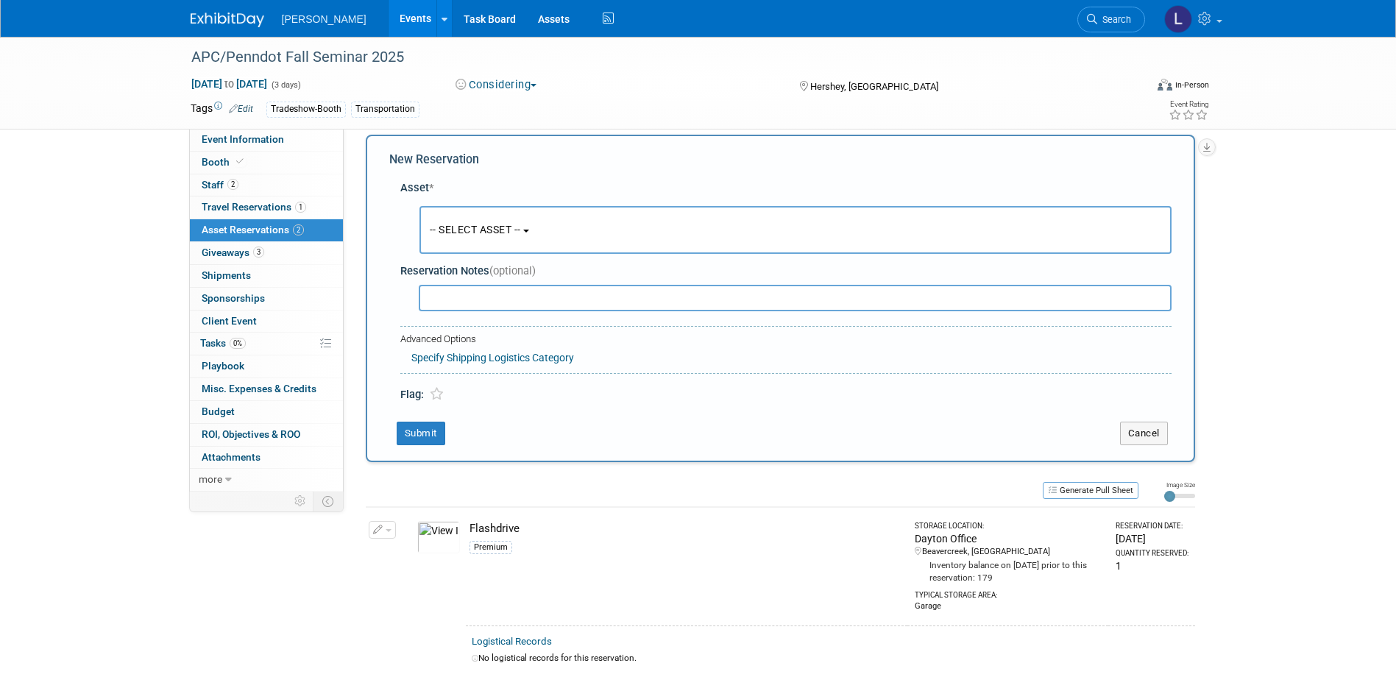
click at [524, 239] on button "-- SELECT ASSET --" at bounding box center [796, 230] width 752 height 48
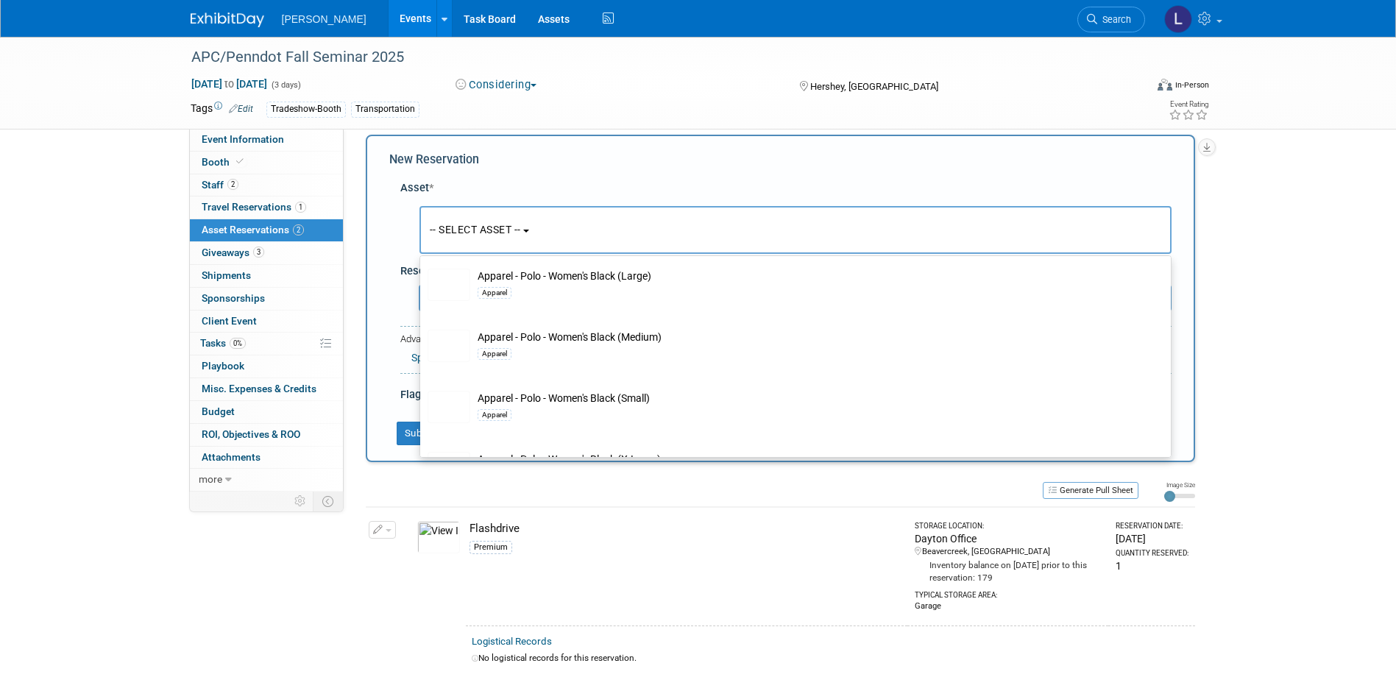
scroll to position [1987, 0]
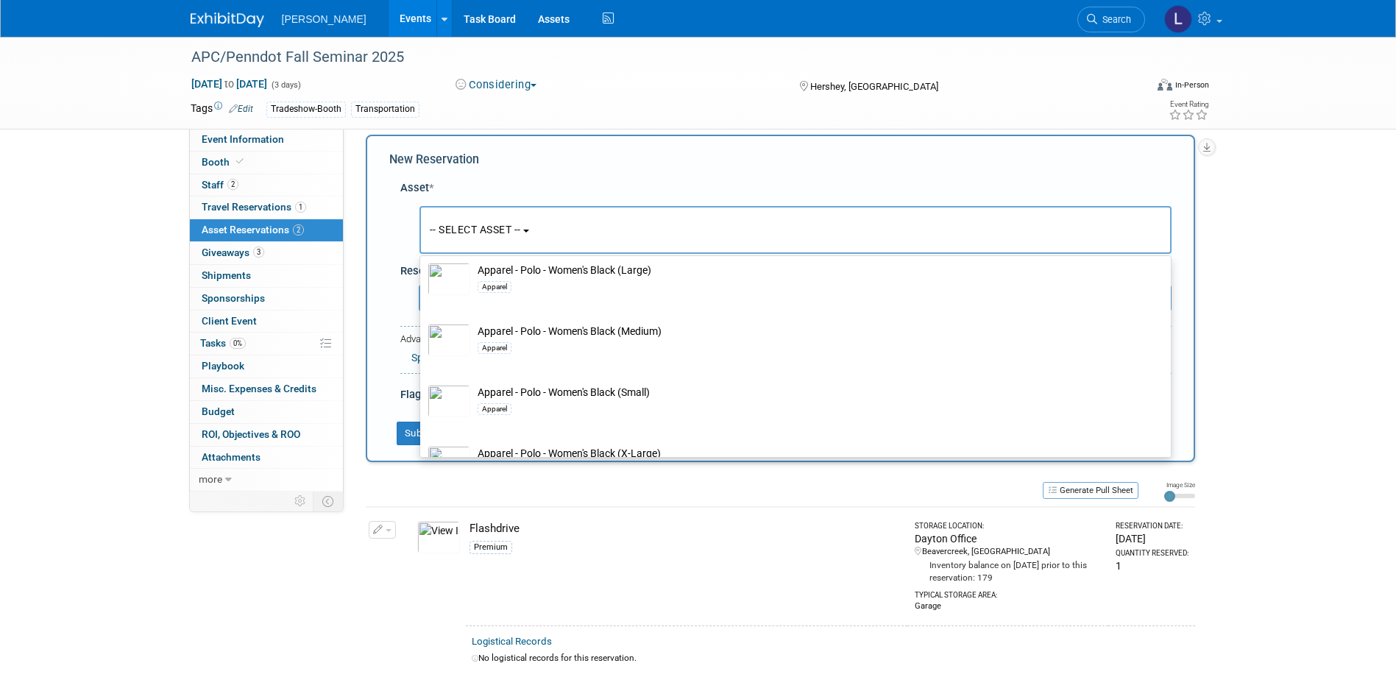
click at [525, 239] on button "-- SELECT ASSET --" at bounding box center [796, 230] width 752 height 48
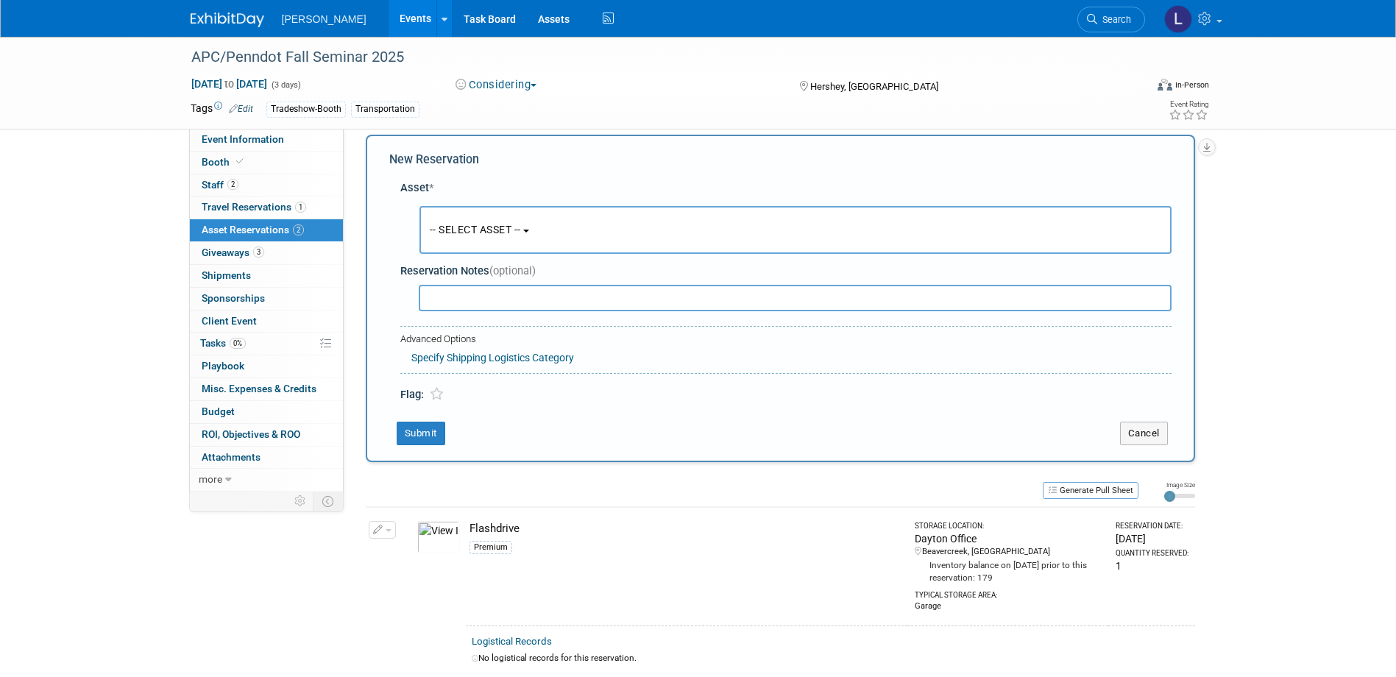
click at [581, 227] on button "-- SELECT ASSET --" at bounding box center [796, 230] width 752 height 48
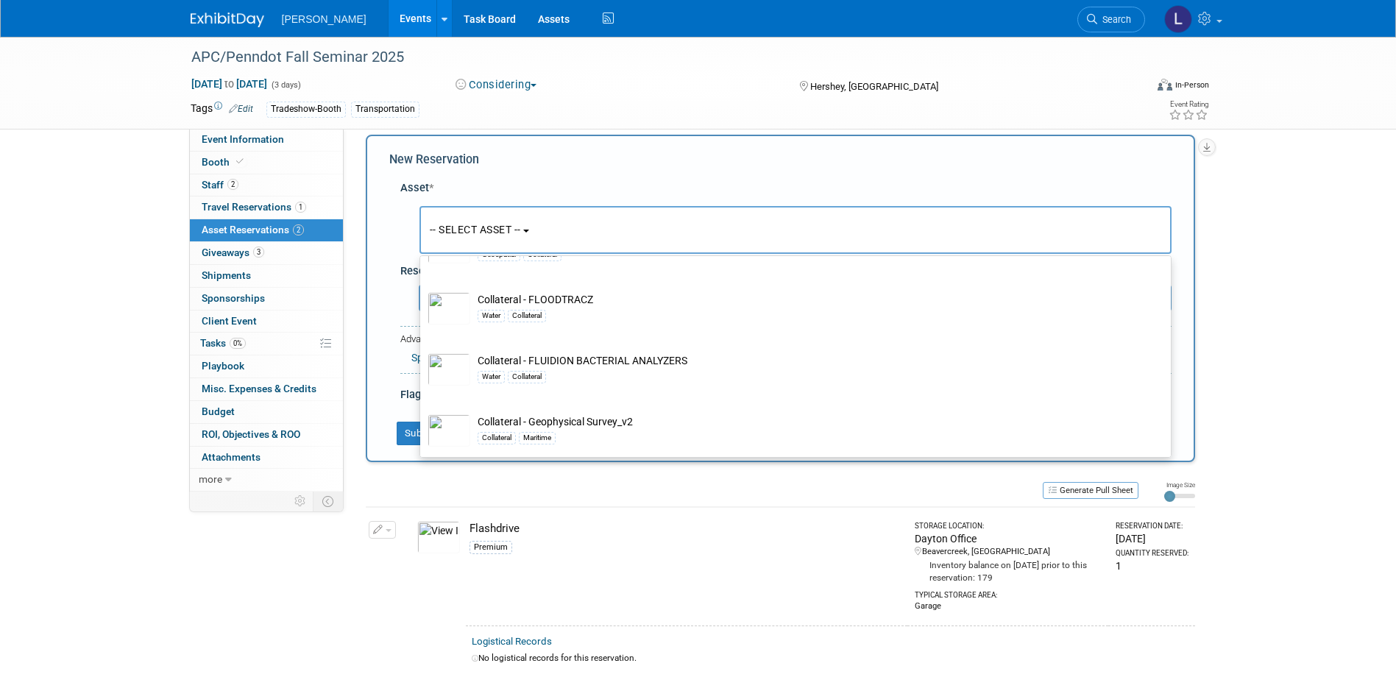
scroll to position [6182, 0]
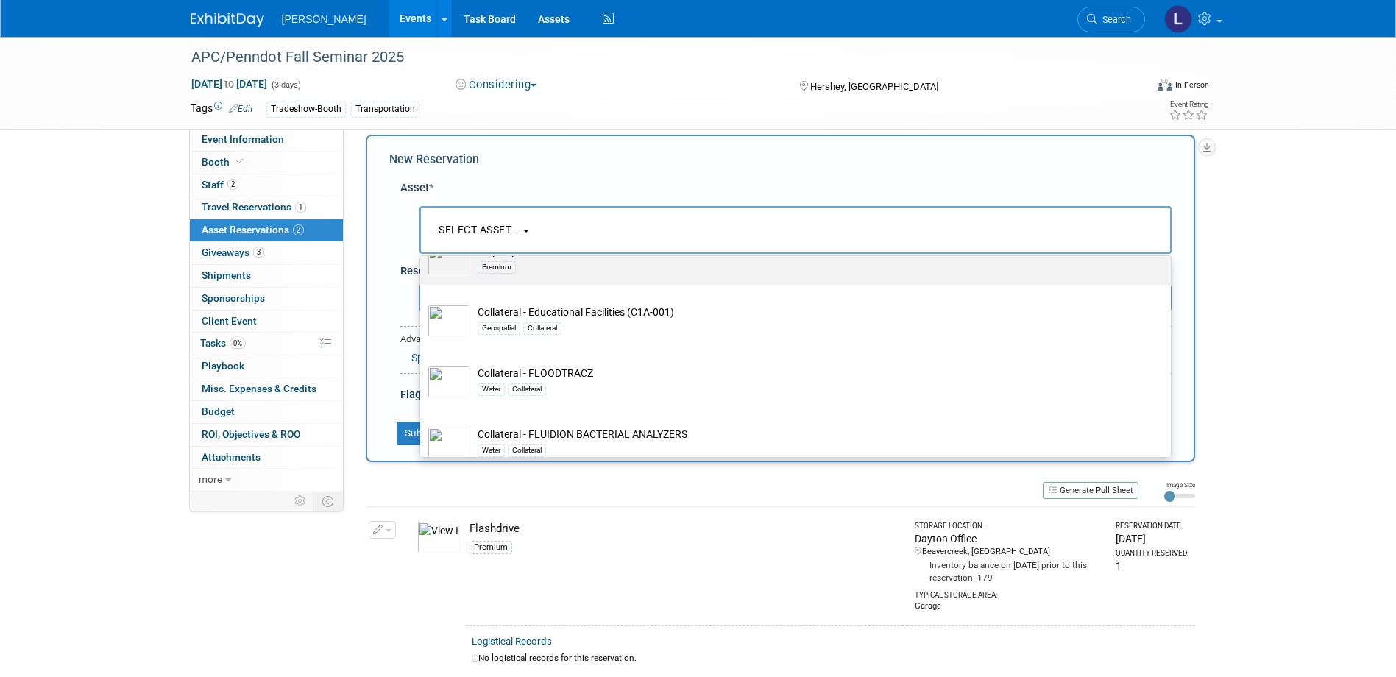
click at [552, 276] on td "Chip Clips Premium" at bounding box center [805, 260] width 671 height 32
click at [422, 241] on input "Chip Clips Premium" at bounding box center [418, 237] width 10 height 10
select select "10723115"
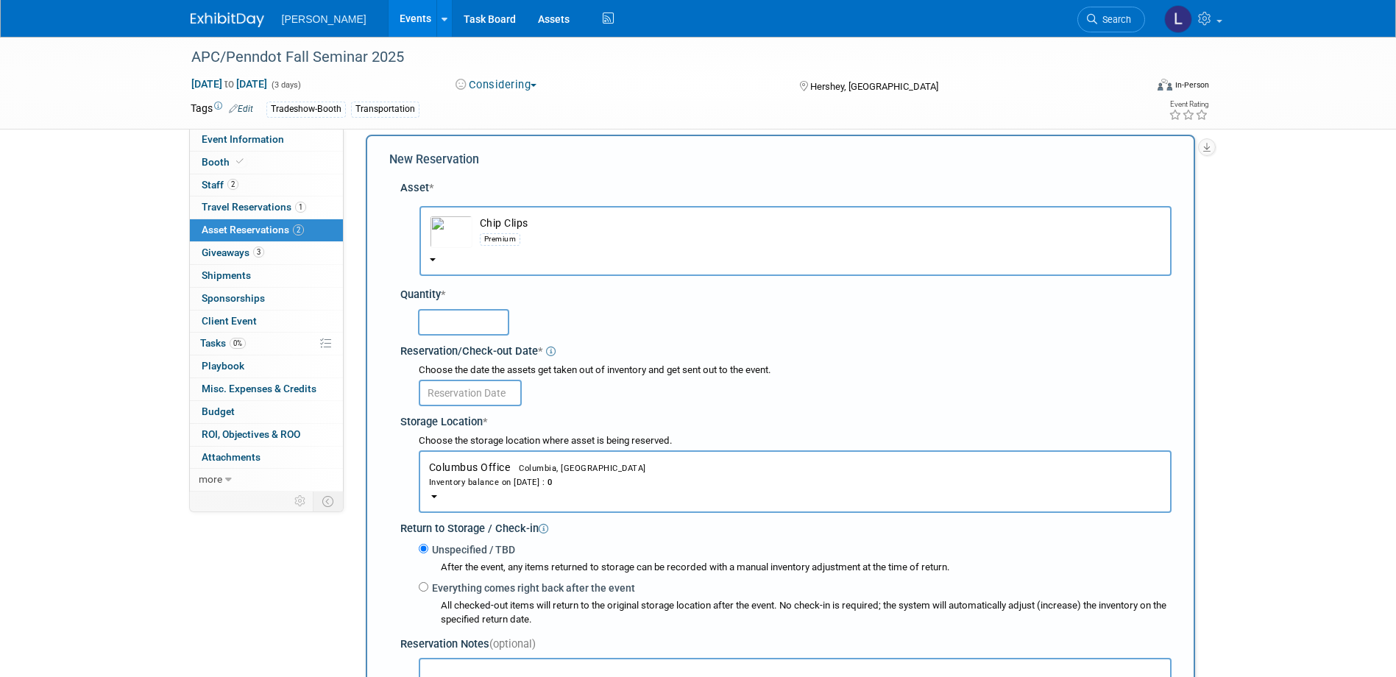
click at [471, 324] on input "text" at bounding box center [463, 322] width 91 height 26
type input "50"
click at [507, 481] on div "Inventory balance on [DATE] : 0" at bounding box center [795, 482] width 732 height 14
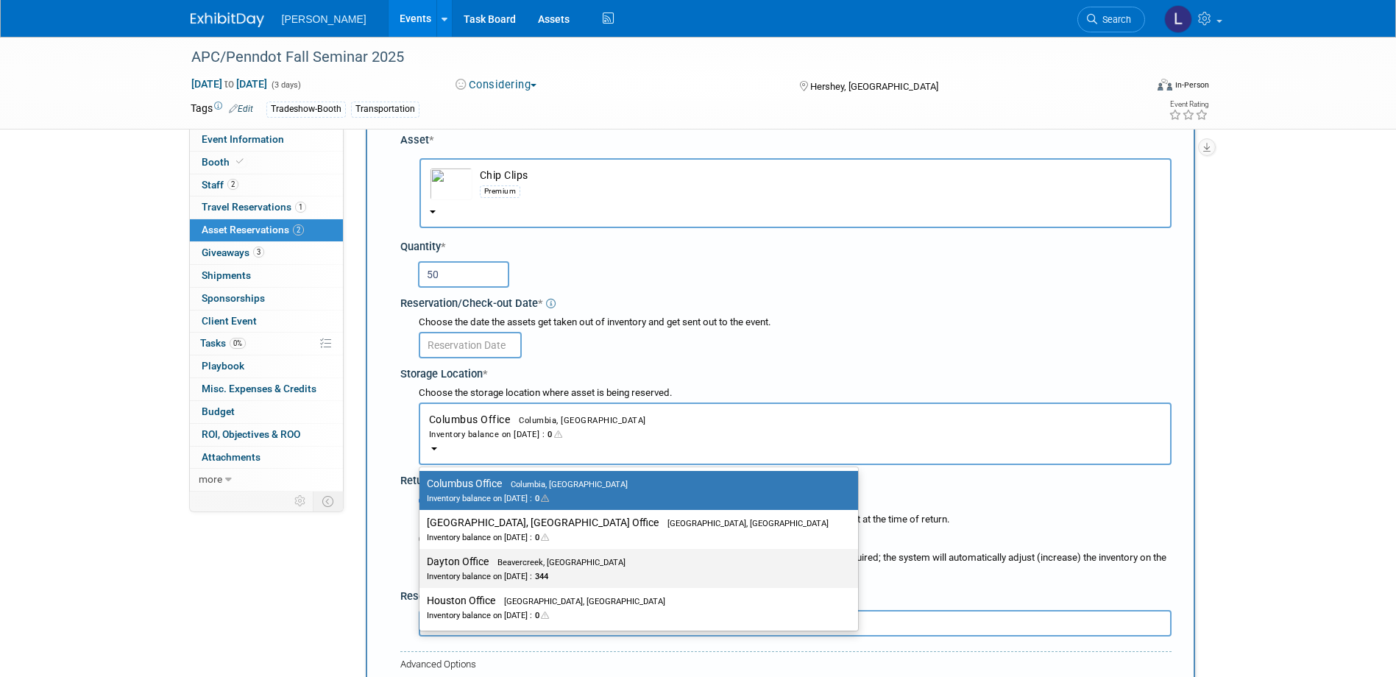
scroll to position [88, 0]
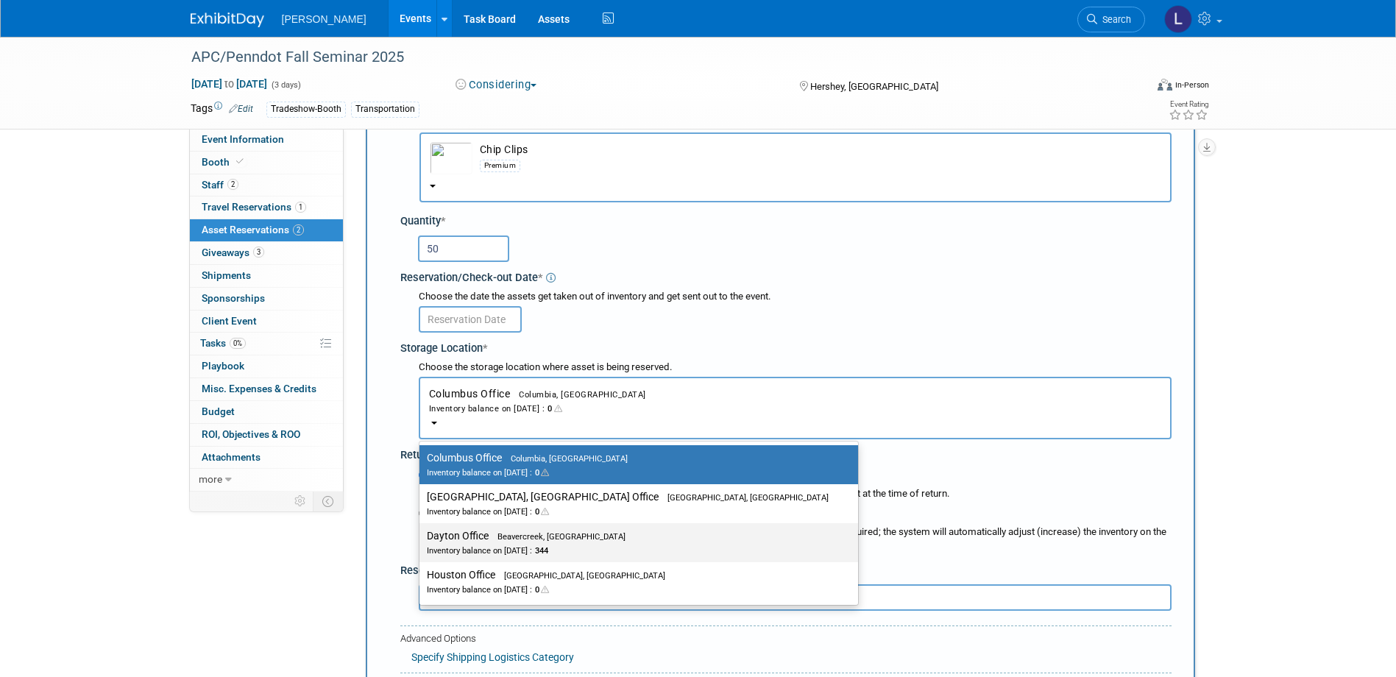
click at [506, 547] on div "Inventory balance on [DATE] : 344" at bounding box center [628, 550] width 402 height 14
click at [422, 541] on input "Dayton Office Beavercreek, [GEOGRAPHIC_DATA] Inventory balance on [DATE] : 344" at bounding box center [417, 536] width 10 height 10
select select "11223930"
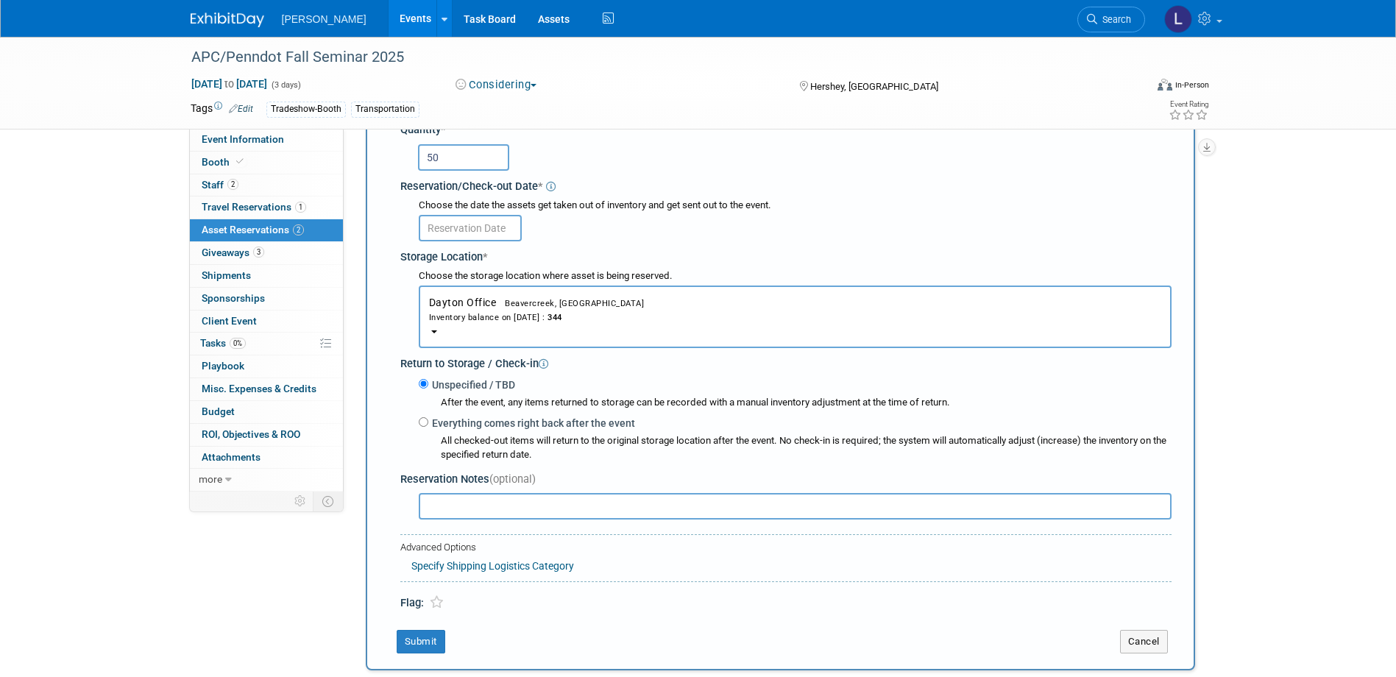
scroll to position [161, 0]
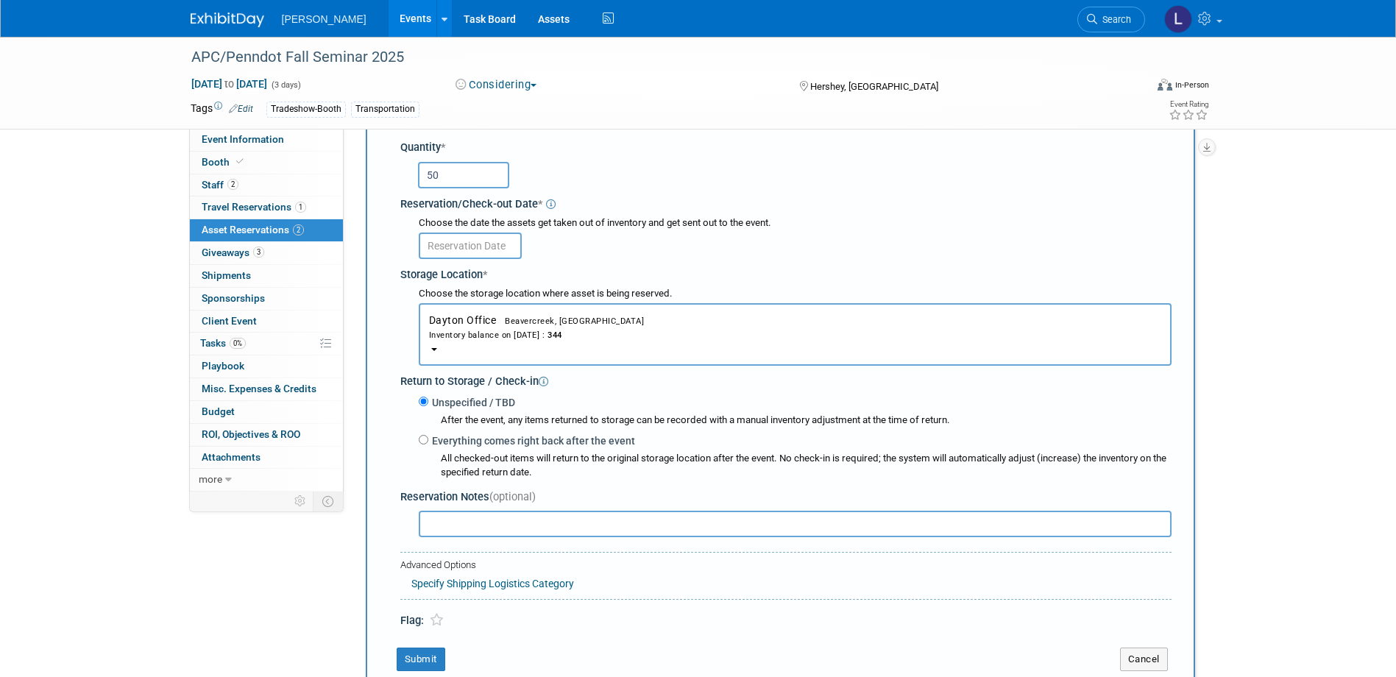
click at [461, 248] on input "text" at bounding box center [470, 246] width 103 height 26
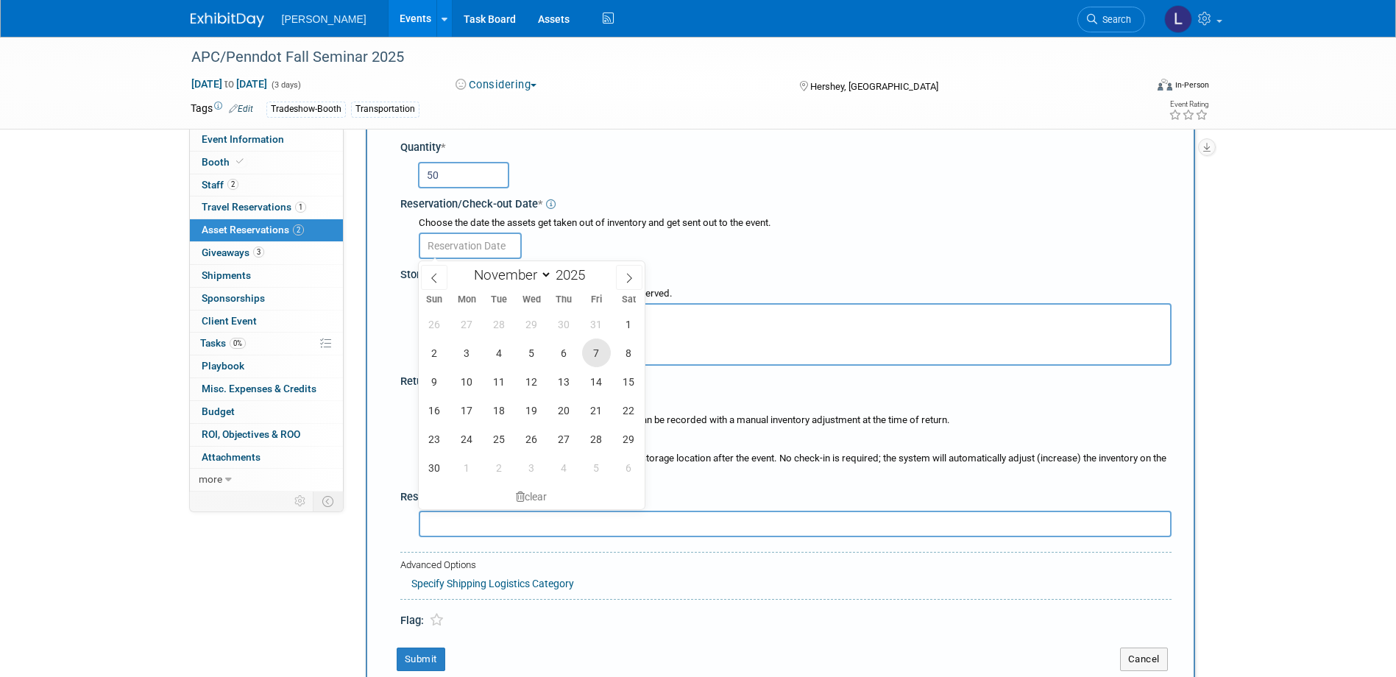
click at [601, 347] on span "7" at bounding box center [596, 353] width 29 height 29
type input "[DATE]"
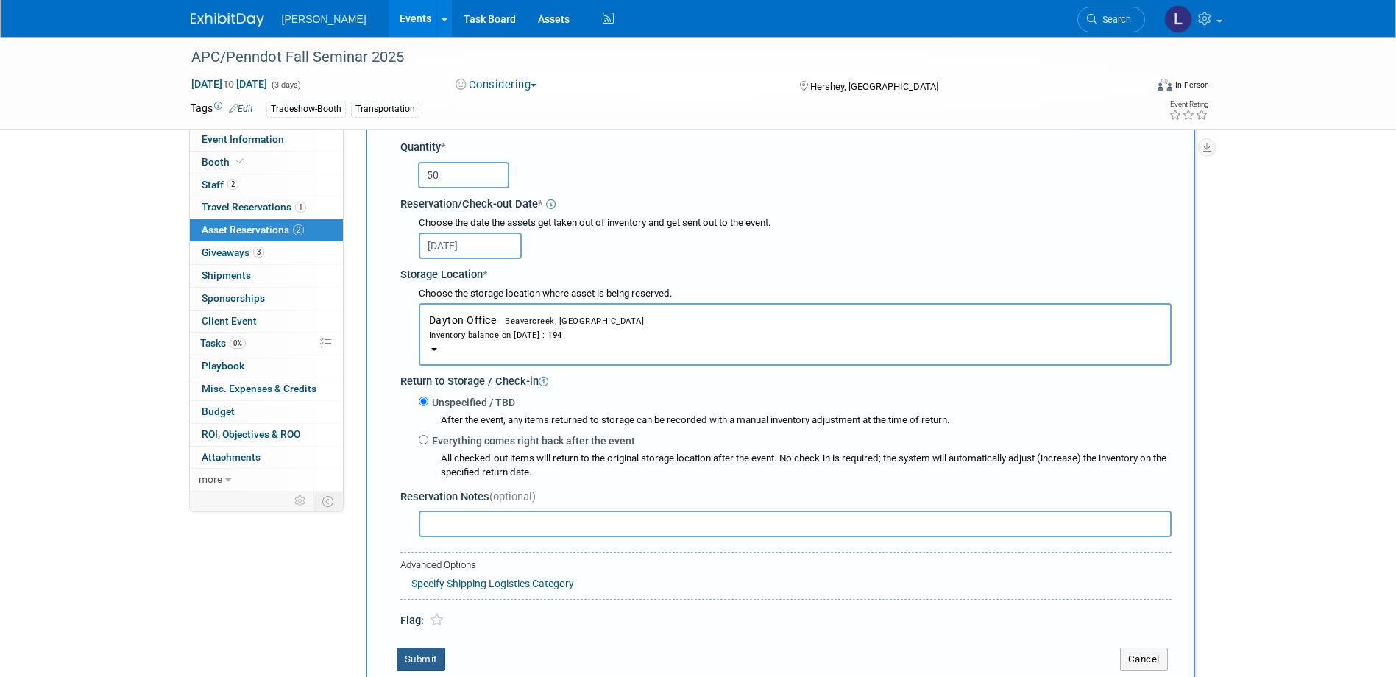
click at [431, 655] on button "Submit" at bounding box center [421, 660] width 49 height 24
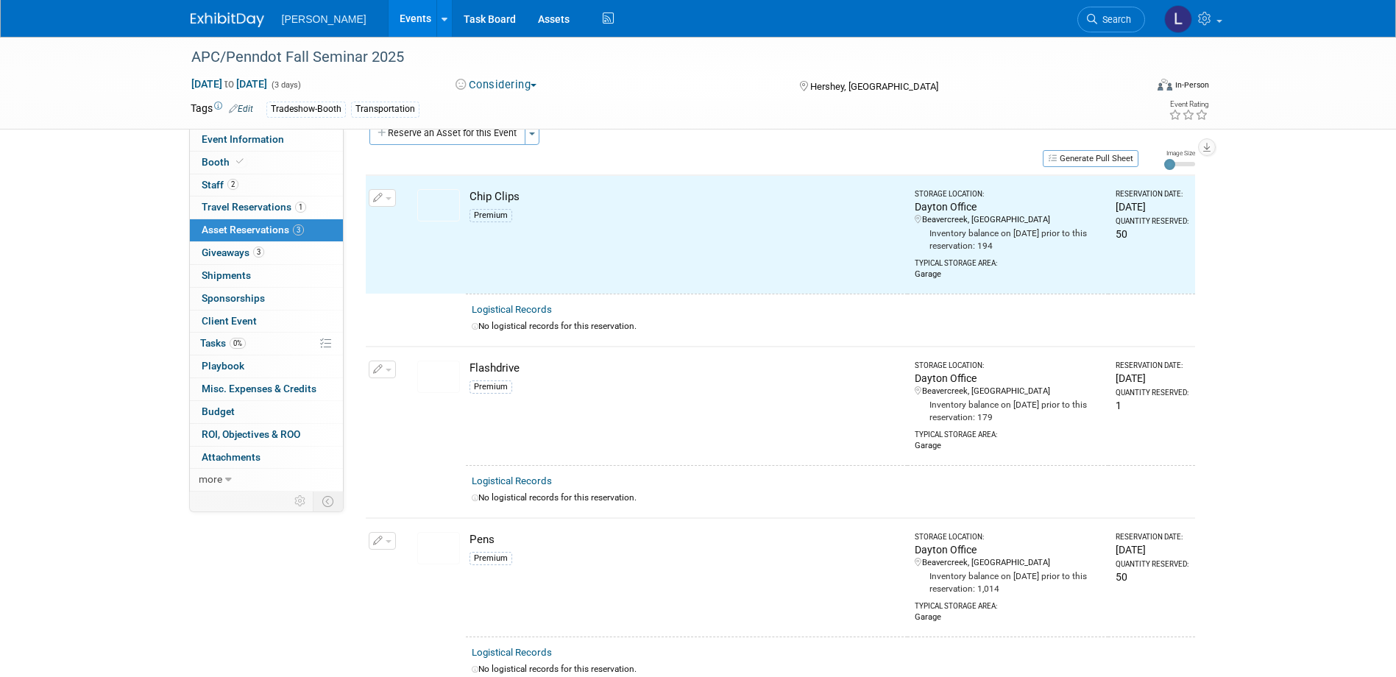
scroll to position [18, 0]
